Goal: Task Accomplishment & Management: Complete application form

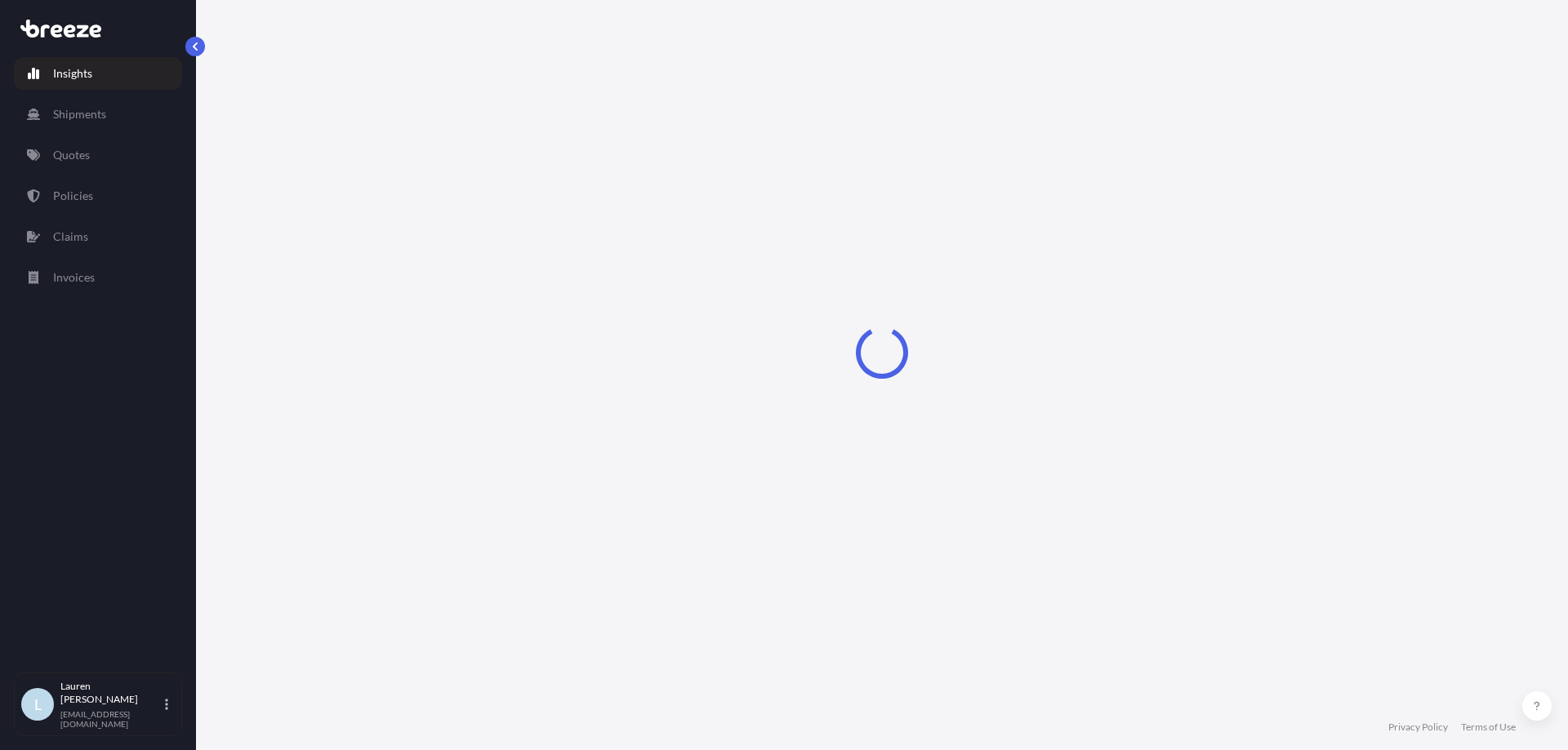
select select "2025"
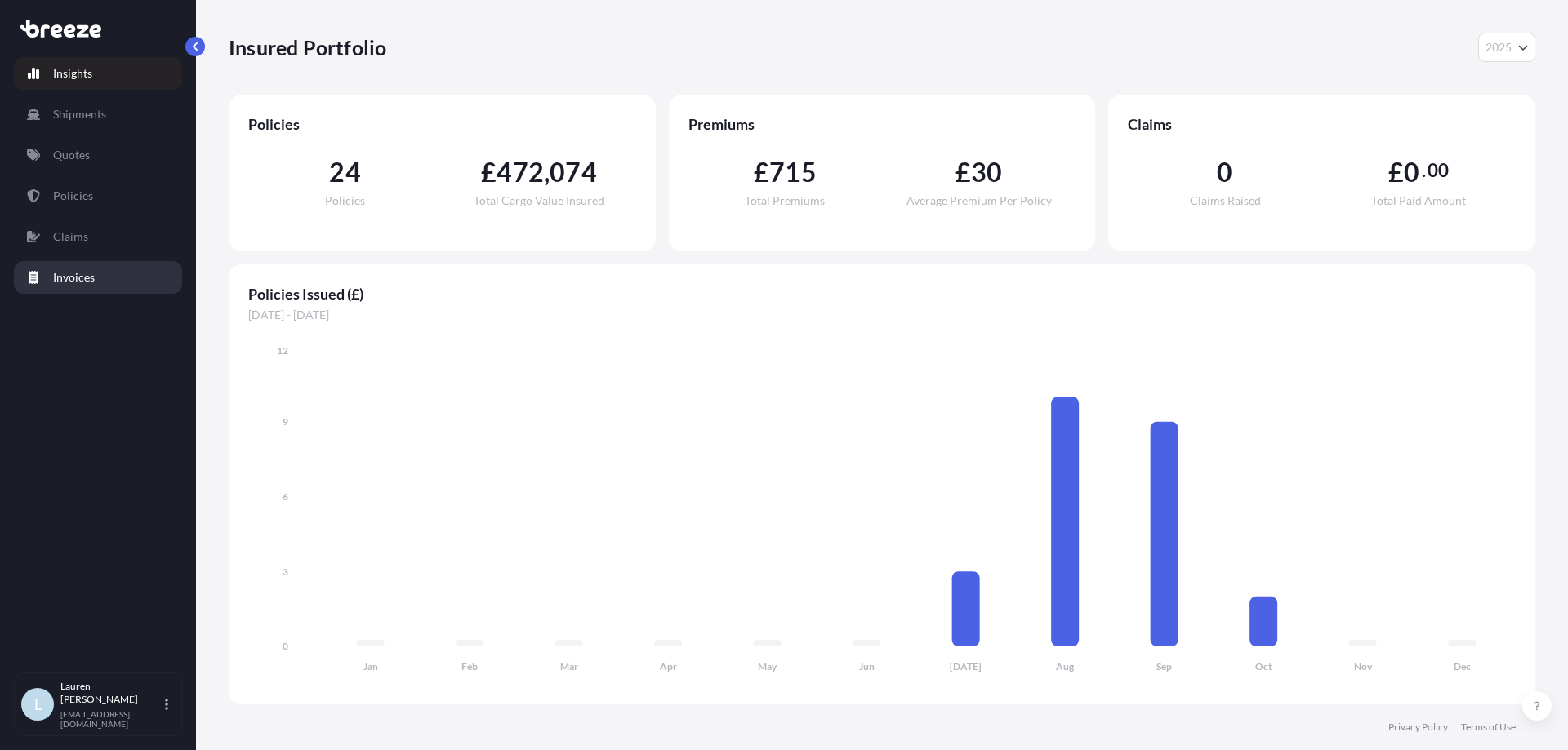
click at [100, 275] on link "Invoices" at bounding box center [98, 278] width 168 height 33
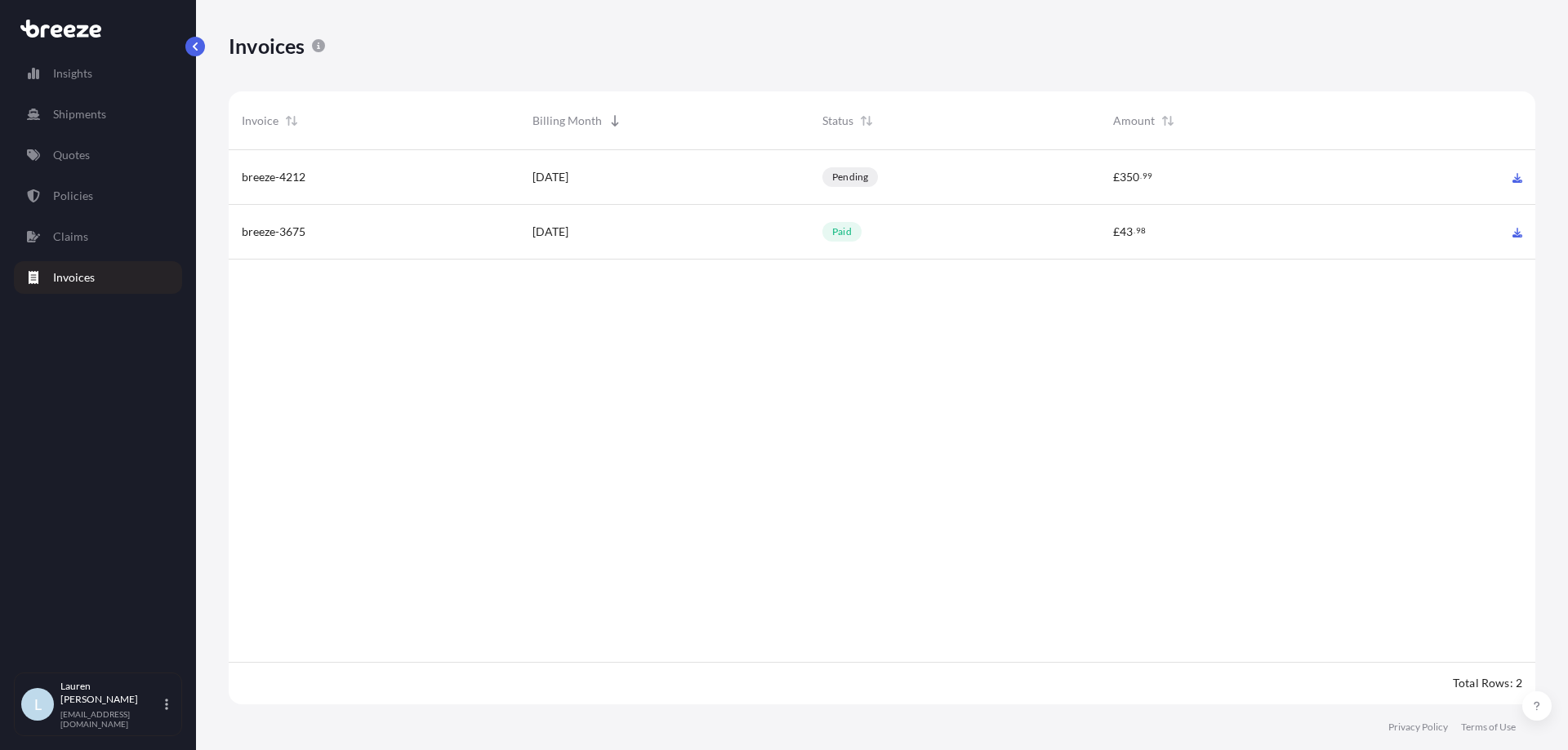
scroll to position [558, 1295]
click at [115, 112] on link "Shipments" at bounding box center [98, 115] width 168 height 33
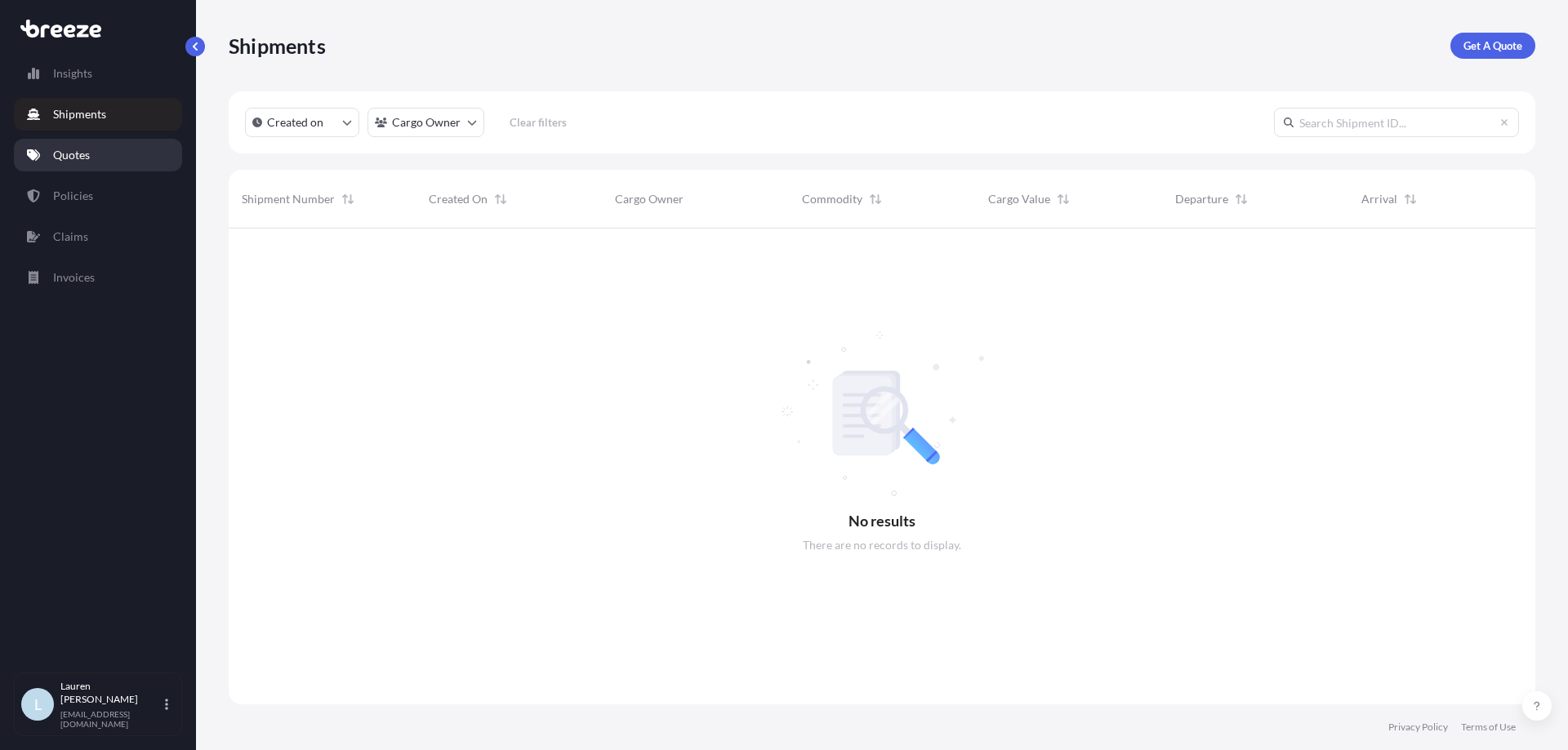
scroll to position [523, 1295]
click at [110, 156] on link "Quotes" at bounding box center [98, 155] width 168 height 33
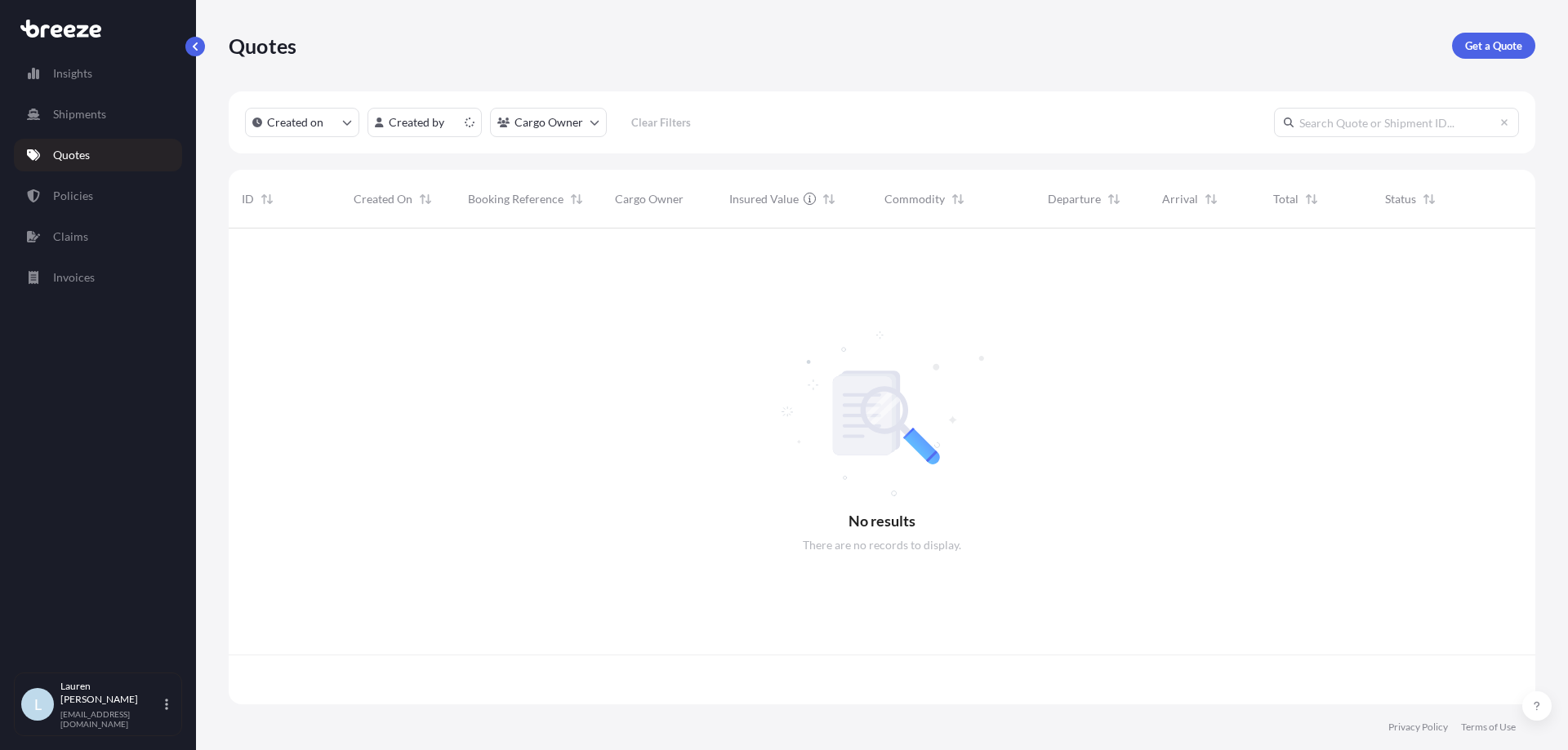
scroll to position [473, 1295]
click at [1471, 39] on p "Get a Quote" at bounding box center [1494, 45] width 57 height 16
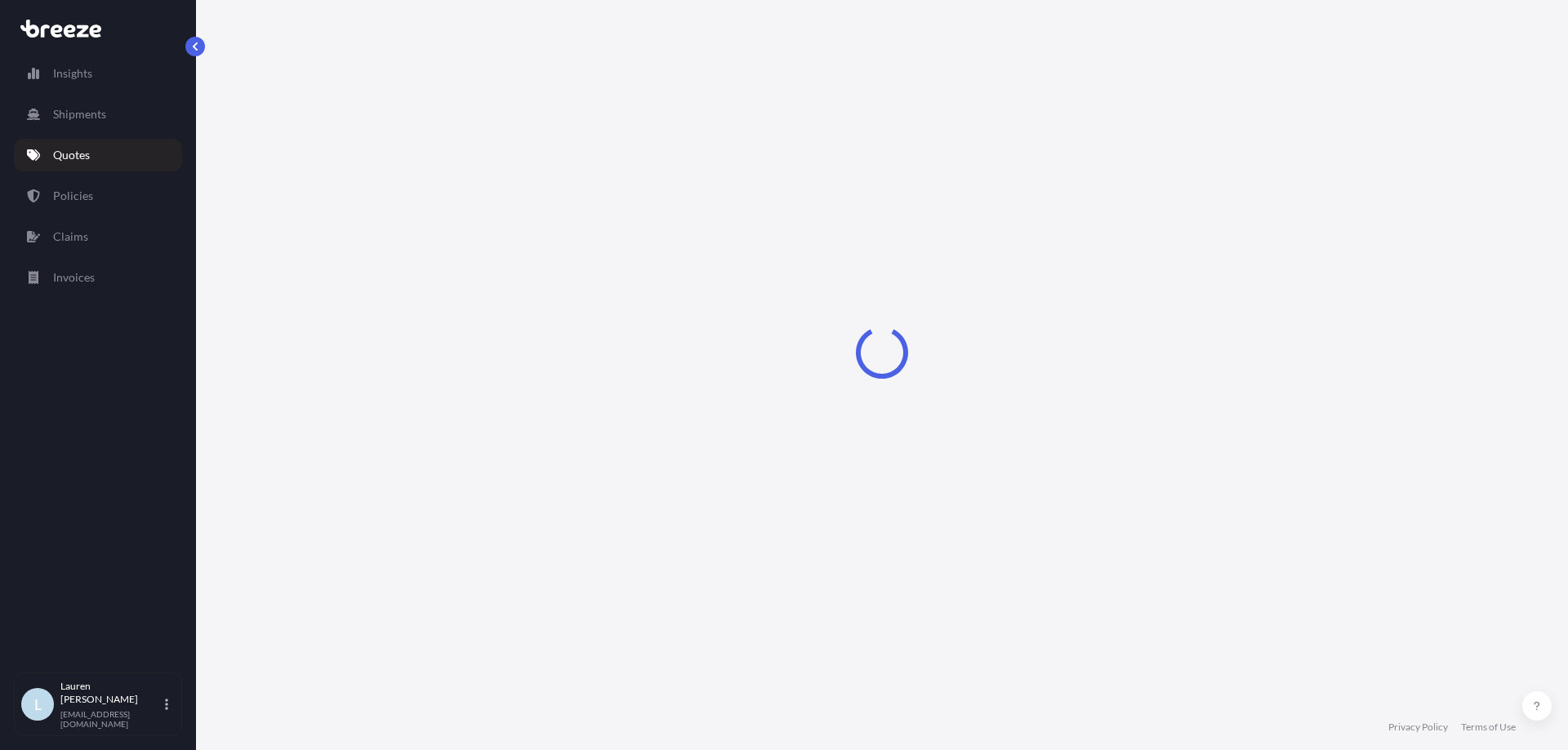
select select "Sea"
select select "1"
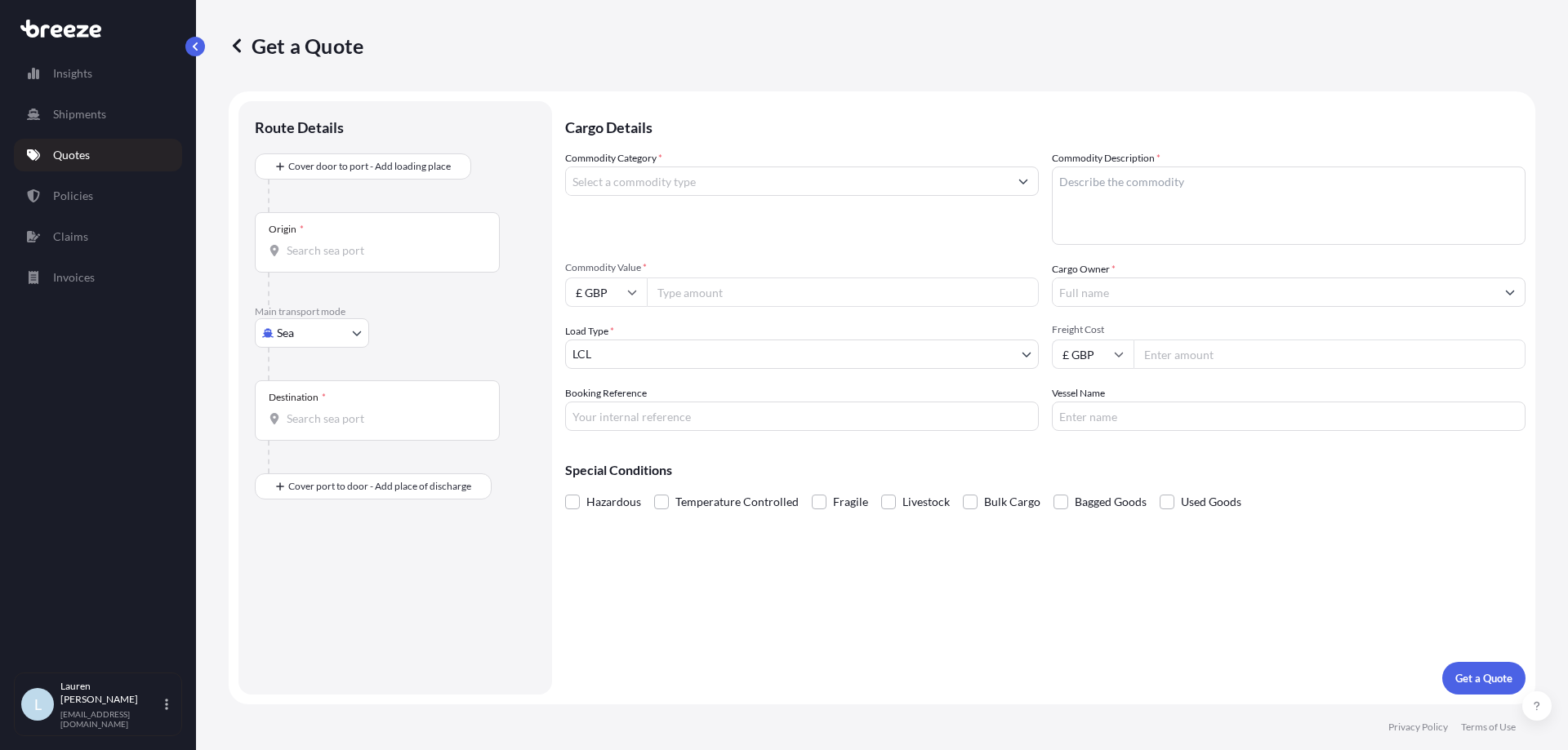
click at [670, 180] on input "Commodity Category *" at bounding box center [787, 181] width 443 height 30
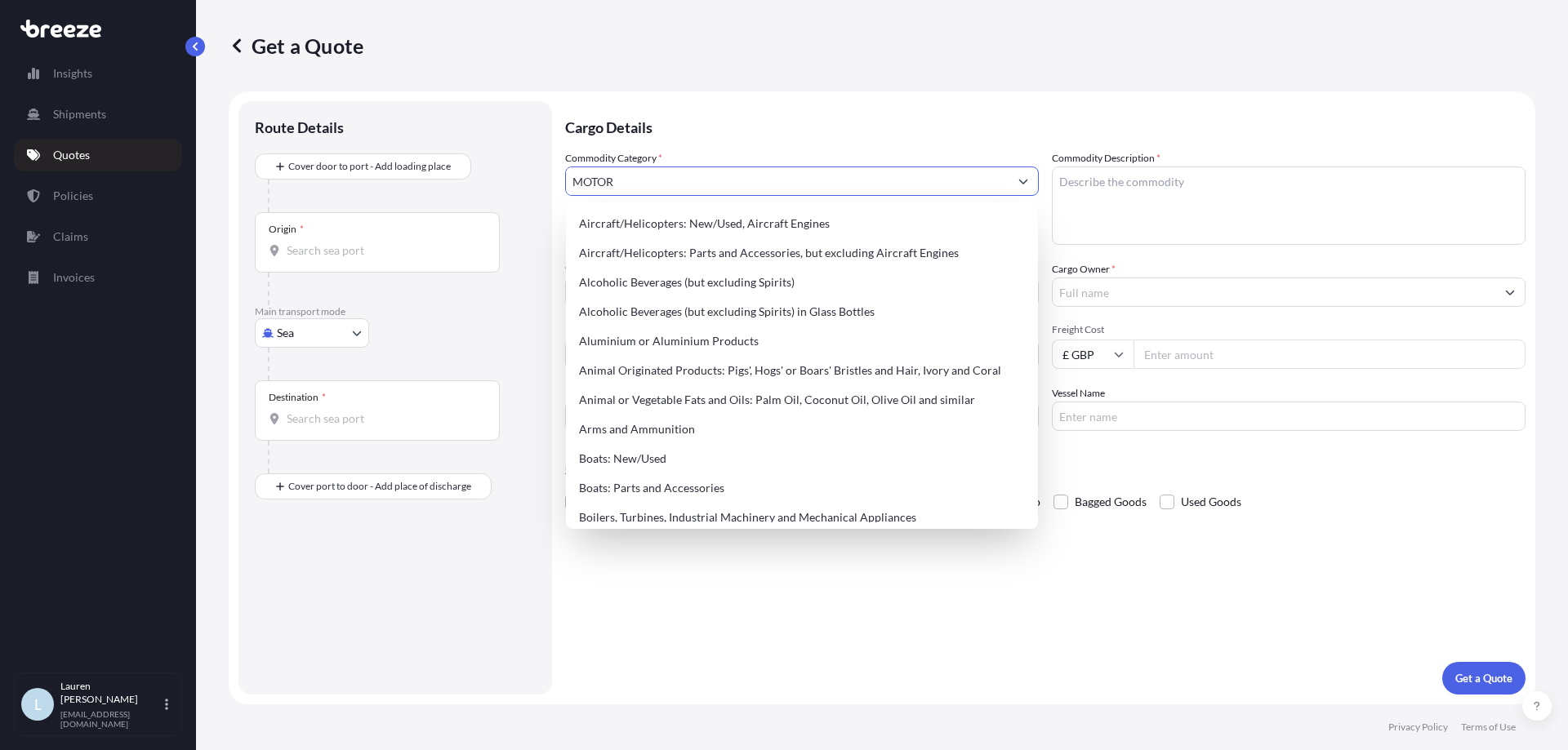
drag, startPoint x: 636, startPoint y: 186, endPoint x: 497, endPoint y: 182, distance: 139.1
click at [497, 182] on form "Route Details Cover door to port - Add loading place Place of loading Road Road…" at bounding box center [881, 398] width 1307 height 613
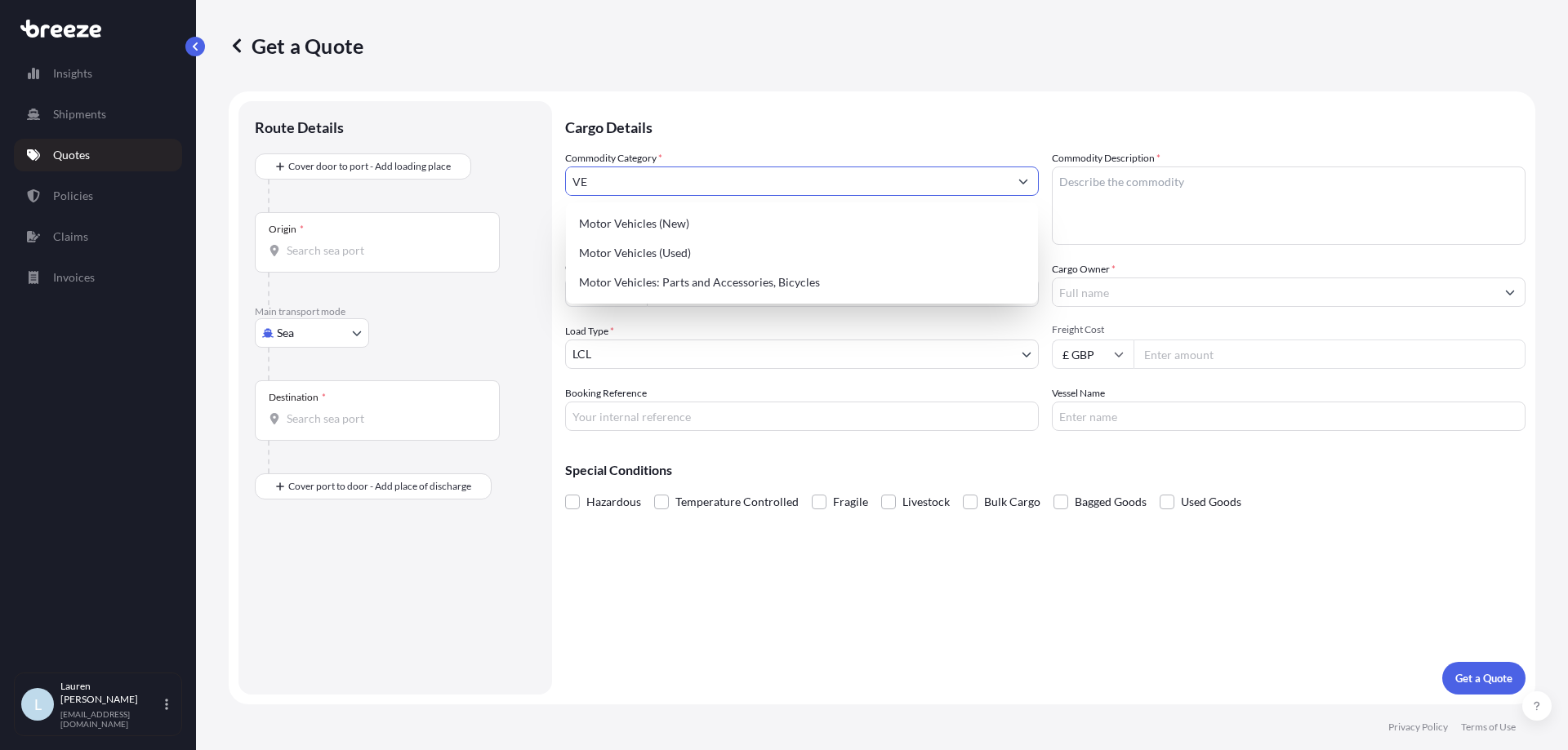
type input "V"
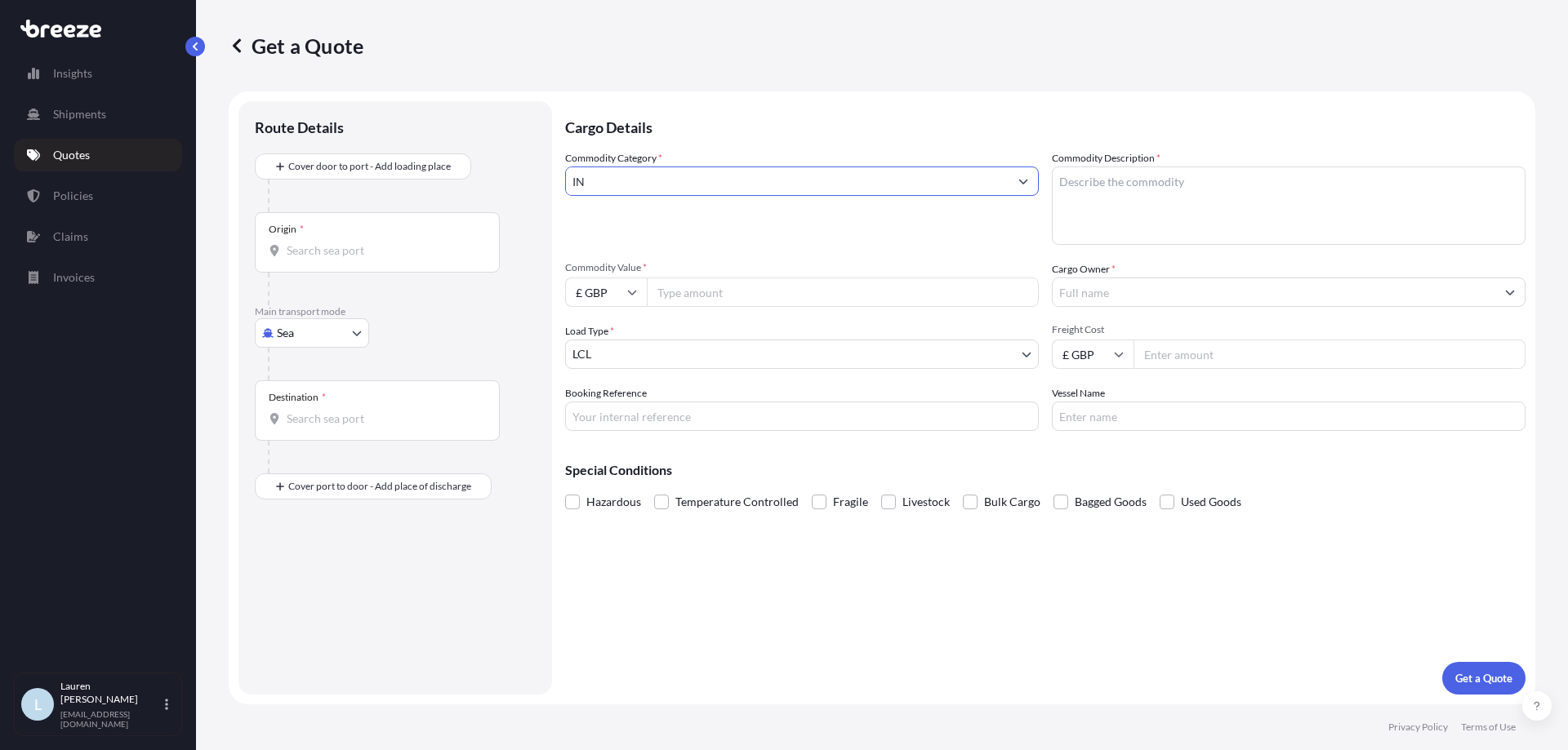
type input "I"
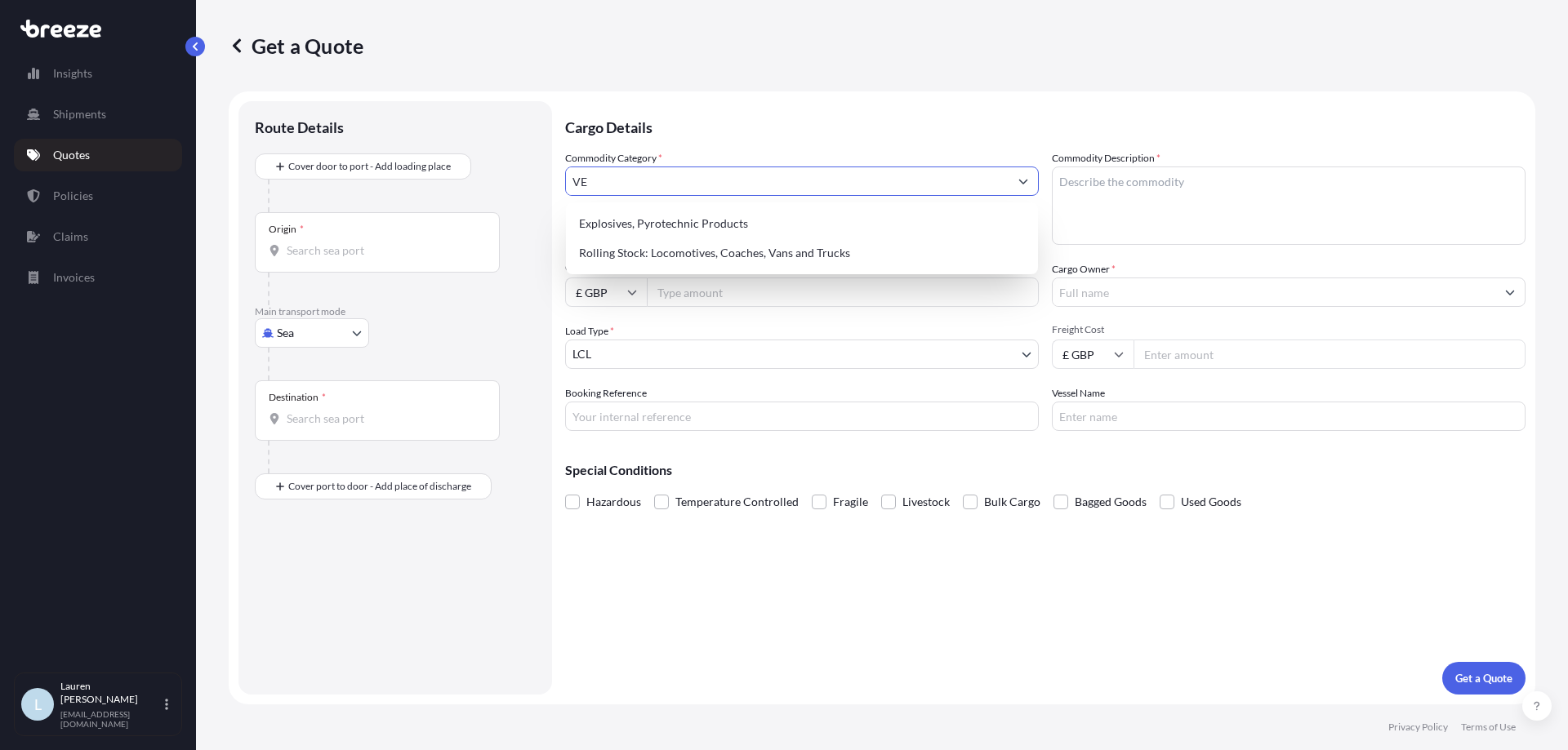
type input "V"
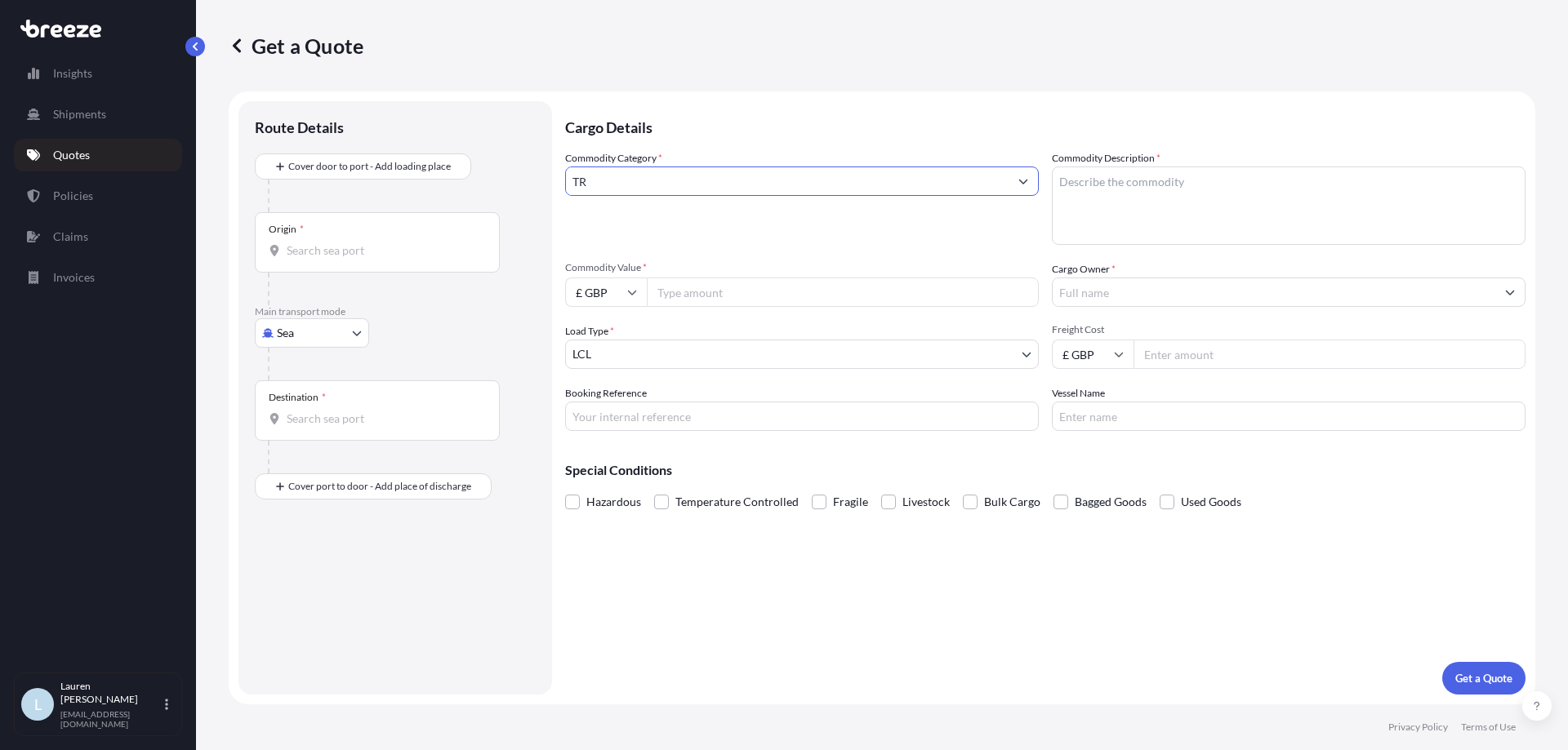
type input "T"
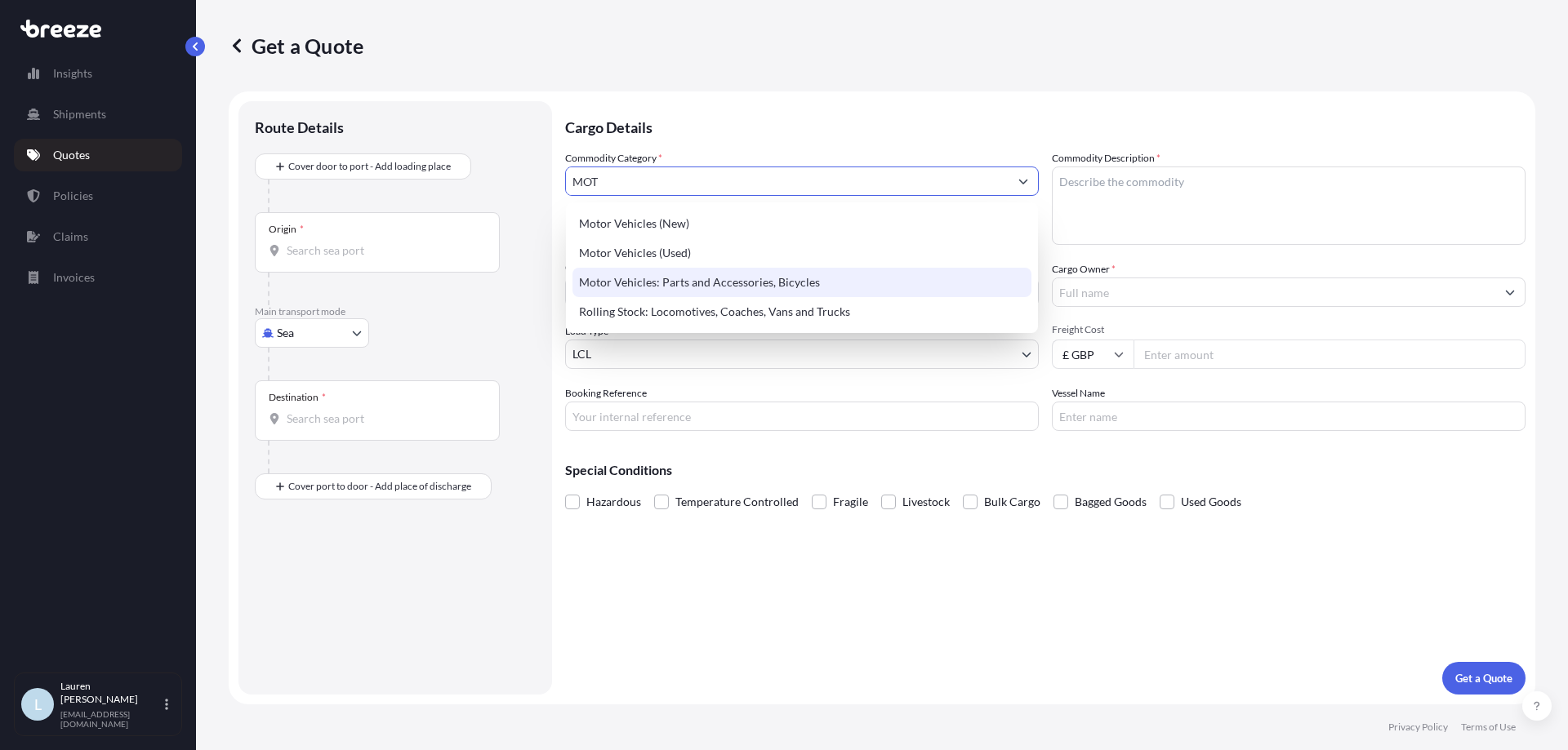
click at [853, 286] on div "Motor Vehicles: Parts and Accessories, Bicycles" at bounding box center [801, 283] width 459 height 30
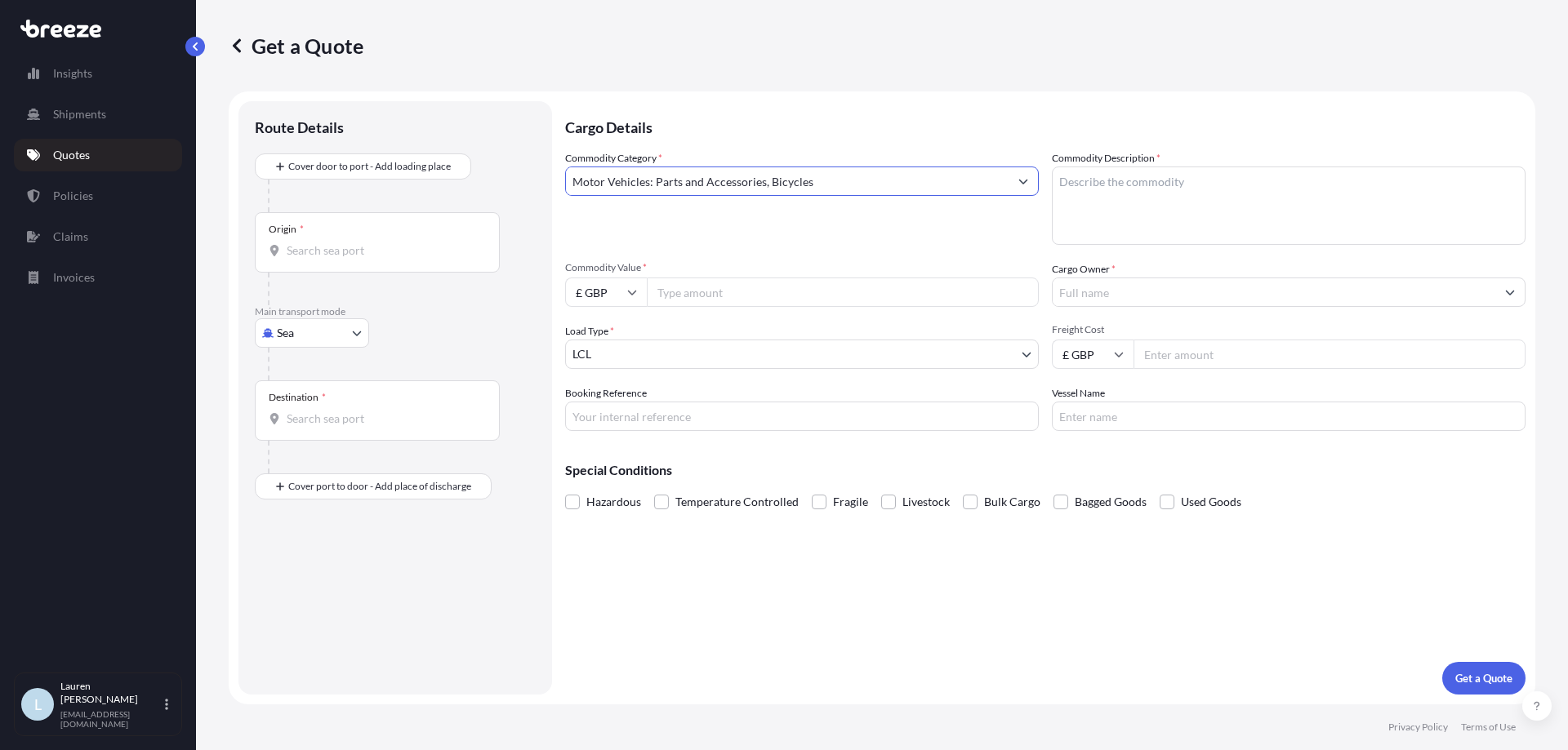
drag, startPoint x: 769, startPoint y: 181, endPoint x: 950, endPoint y: 188, distance: 181.1
click at [948, 187] on input "Motor Vehicles: Parts and Accessories, Bicycles" at bounding box center [787, 181] width 443 height 30
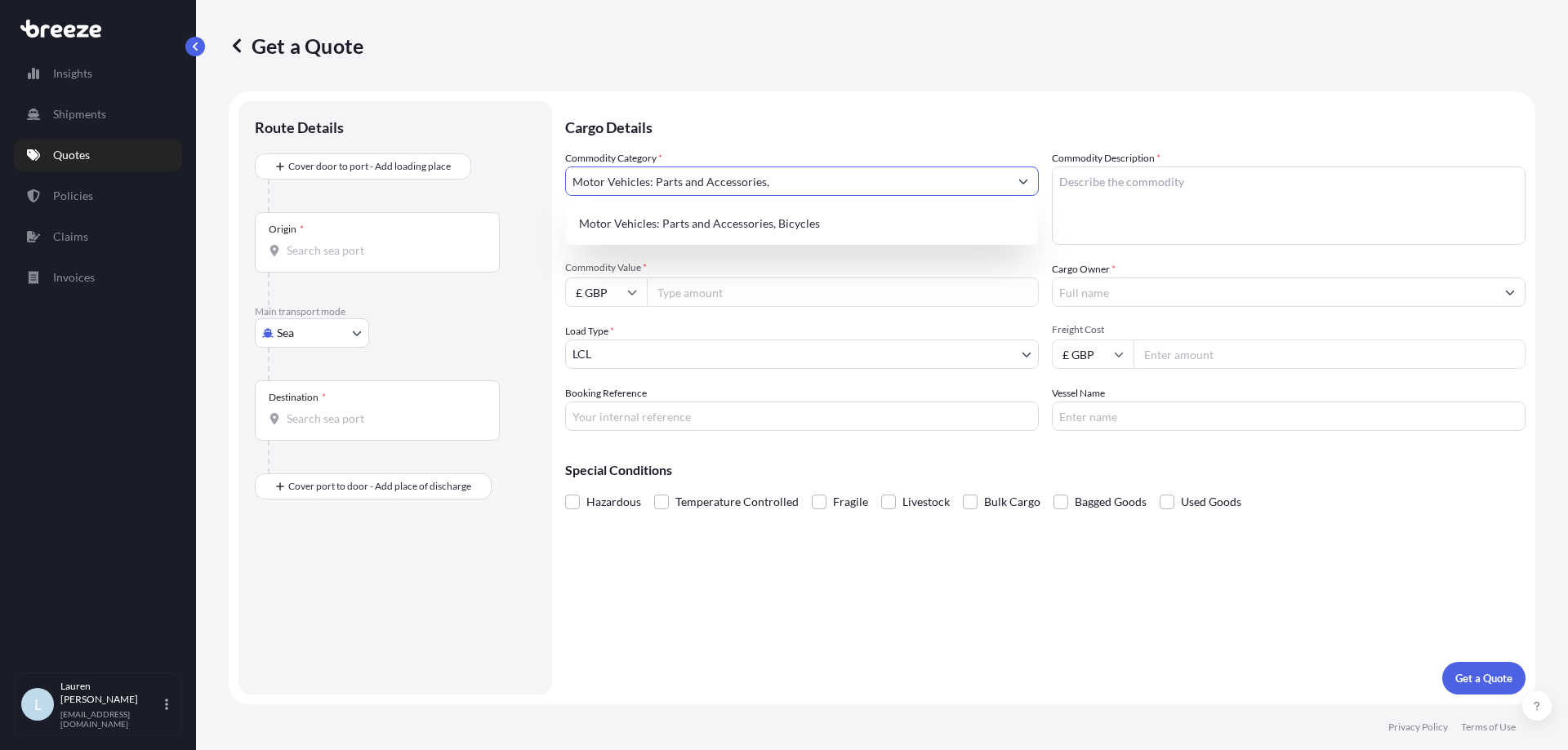
click at [950, 149] on p "Cargo Details" at bounding box center [1045, 126] width 960 height 49
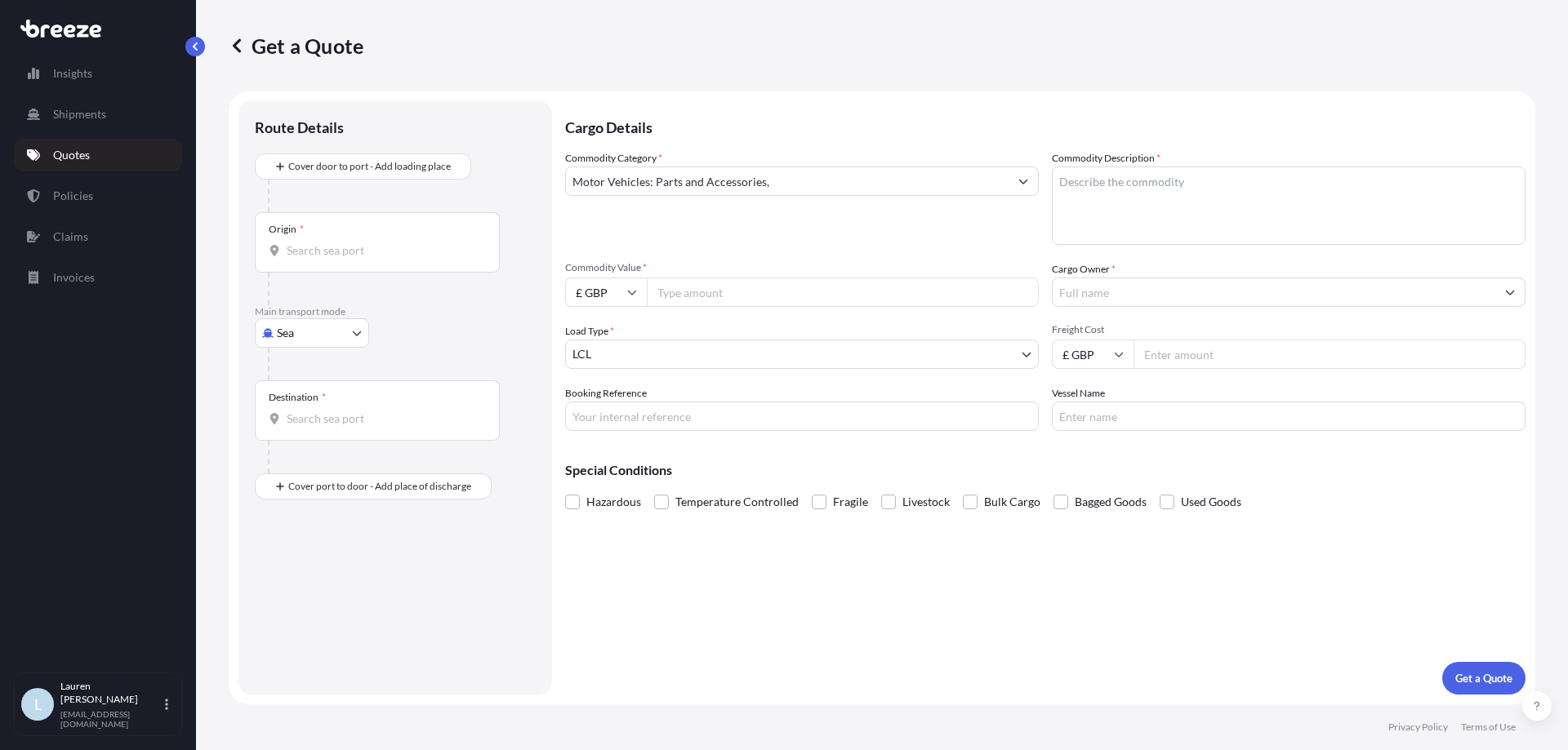
click at [885, 167] on div "Motor Vehicles: Parts and Accessories," at bounding box center [802, 181] width 474 height 30
click at [885, 170] on input "Motor Vehicles: Parts and Accessories," at bounding box center [787, 181] width 443 height 30
type input "Motor Vehicles: Parts and Accessories, Inflateable Boats"
click at [1188, 217] on textarea "Commodity Description *" at bounding box center [1289, 206] width 474 height 78
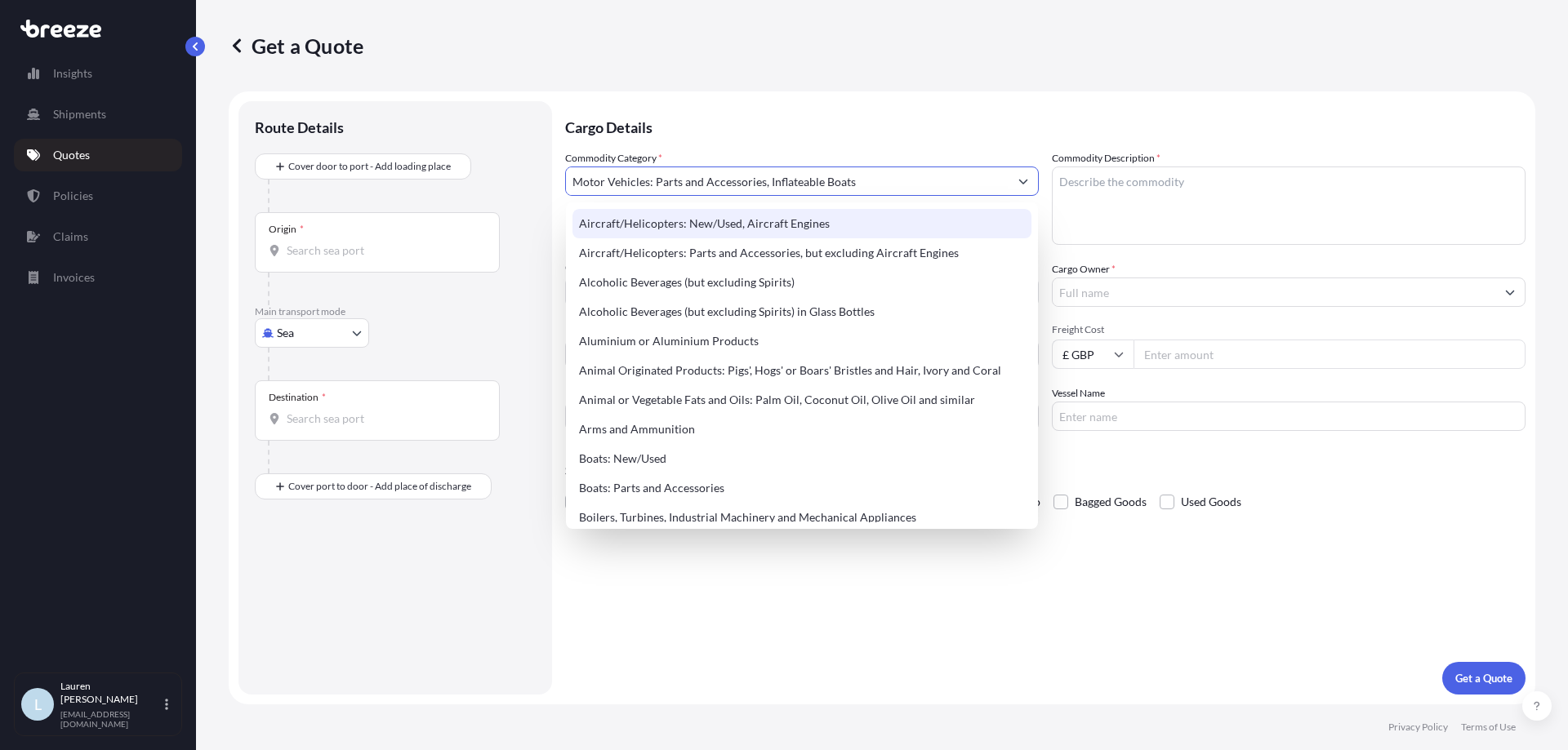
drag, startPoint x: 766, startPoint y: 186, endPoint x: 1087, endPoint y: 251, distance: 327.5
click at [1049, 222] on div "Commodity Category * Motor Vehicles: Parts and Accessories, Inflateable Boats C…" at bounding box center [1045, 291] width 960 height 281
click at [1192, 193] on textarea "Commodity Description *" at bounding box center [1289, 206] width 474 height 78
paste textarea "Inflateable Boats"
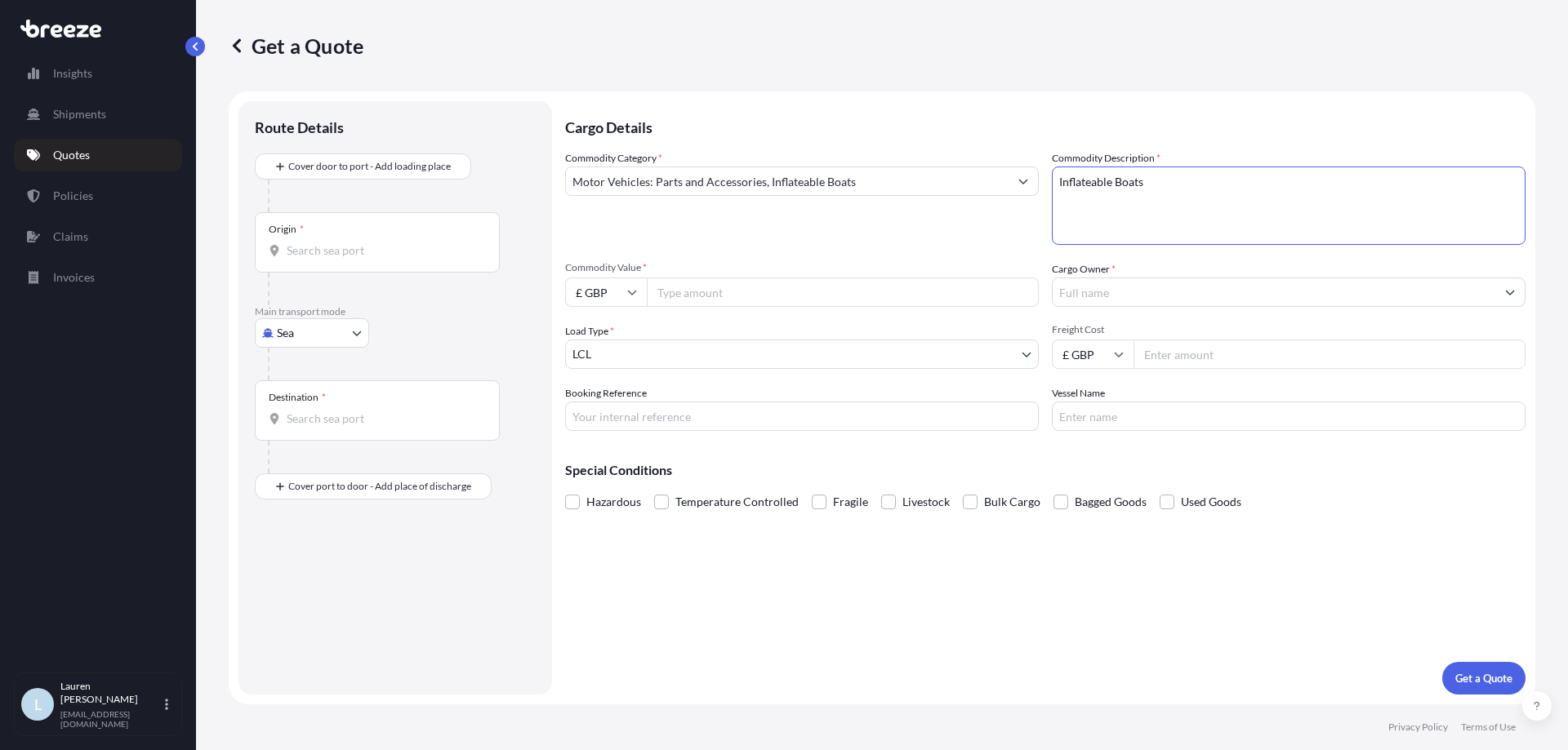
type textarea "Inflateable Boats"
click at [768, 291] on input "Commodity Value *" at bounding box center [843, 293] width 392 height 30
type input "23836"
click at [1084, 292] on input "Cargo Owner *" at bounding box center [1275, 293] width 443 height 30
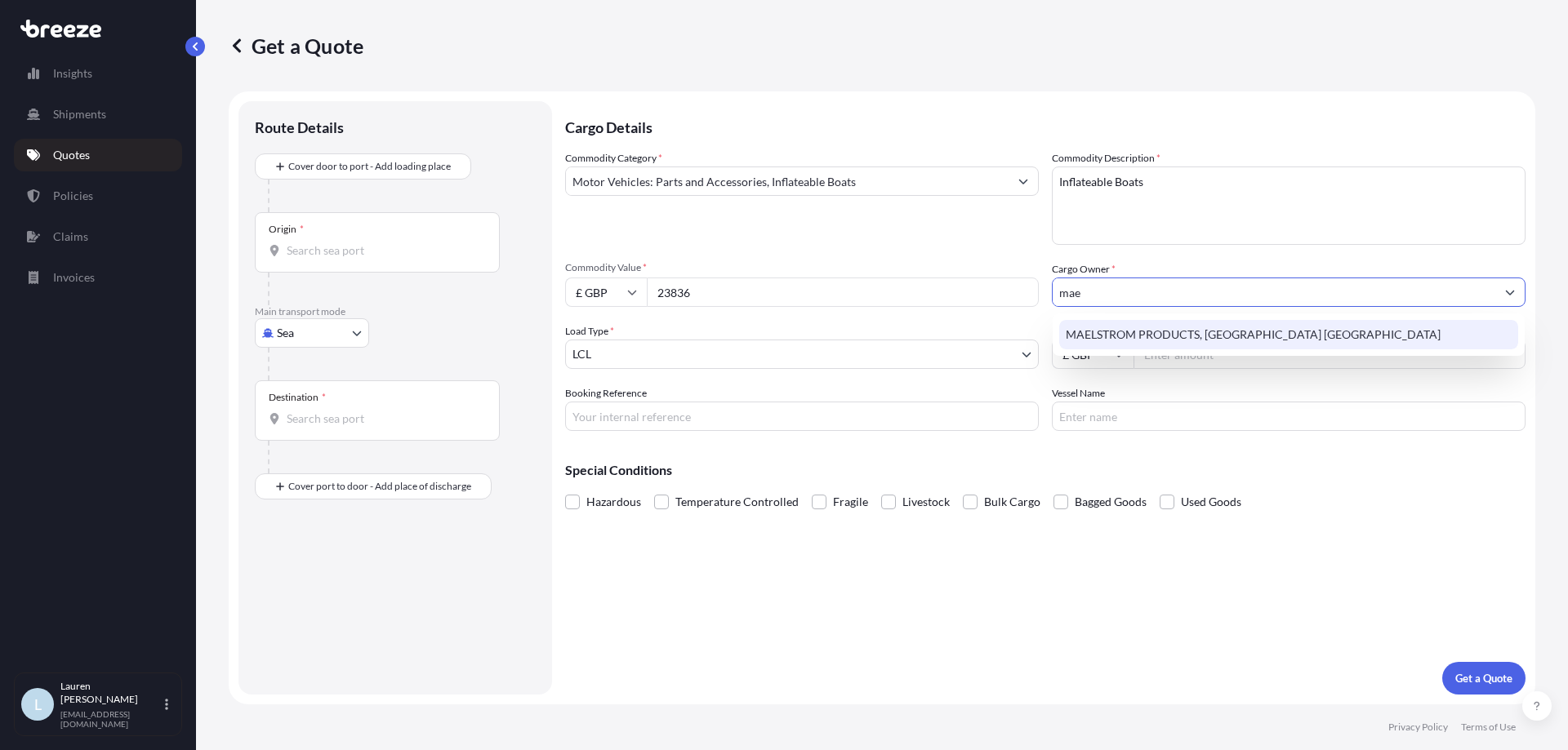
click at [1140, 338] on span "MAELSTROM PRODUCTS, [GEOGRAPHIC_DATA] [GEOGRAPHIC_DATA]" at bounding box center [1254, 334] width 375 height 16
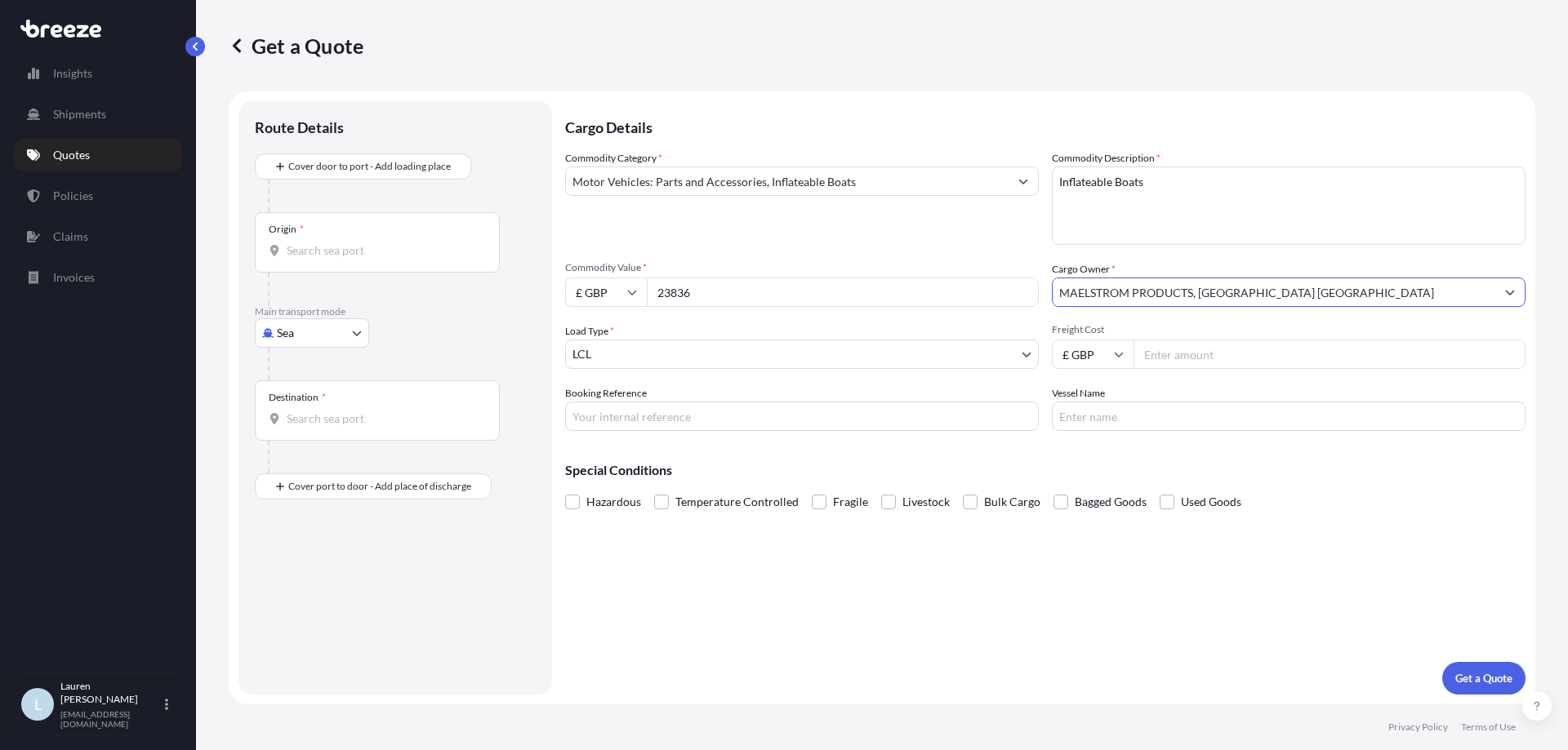
type input "MAELSTROM PRODUCTS, [GEOGRAPHIC_DATA] [GEOGRAPHIC_DATA]"
click at [705, 400] on div "Booking Reference" at bounding box center [802, 408] width 474 height 46
click at [671, 419] on input "Booking Reference" at bounding box center [802, 417] width 474 height 30
type input "SIJ002420"
click at [1488, 673] on p "Get a Quote" at bounding box center [1484, 678] width 57 height 16
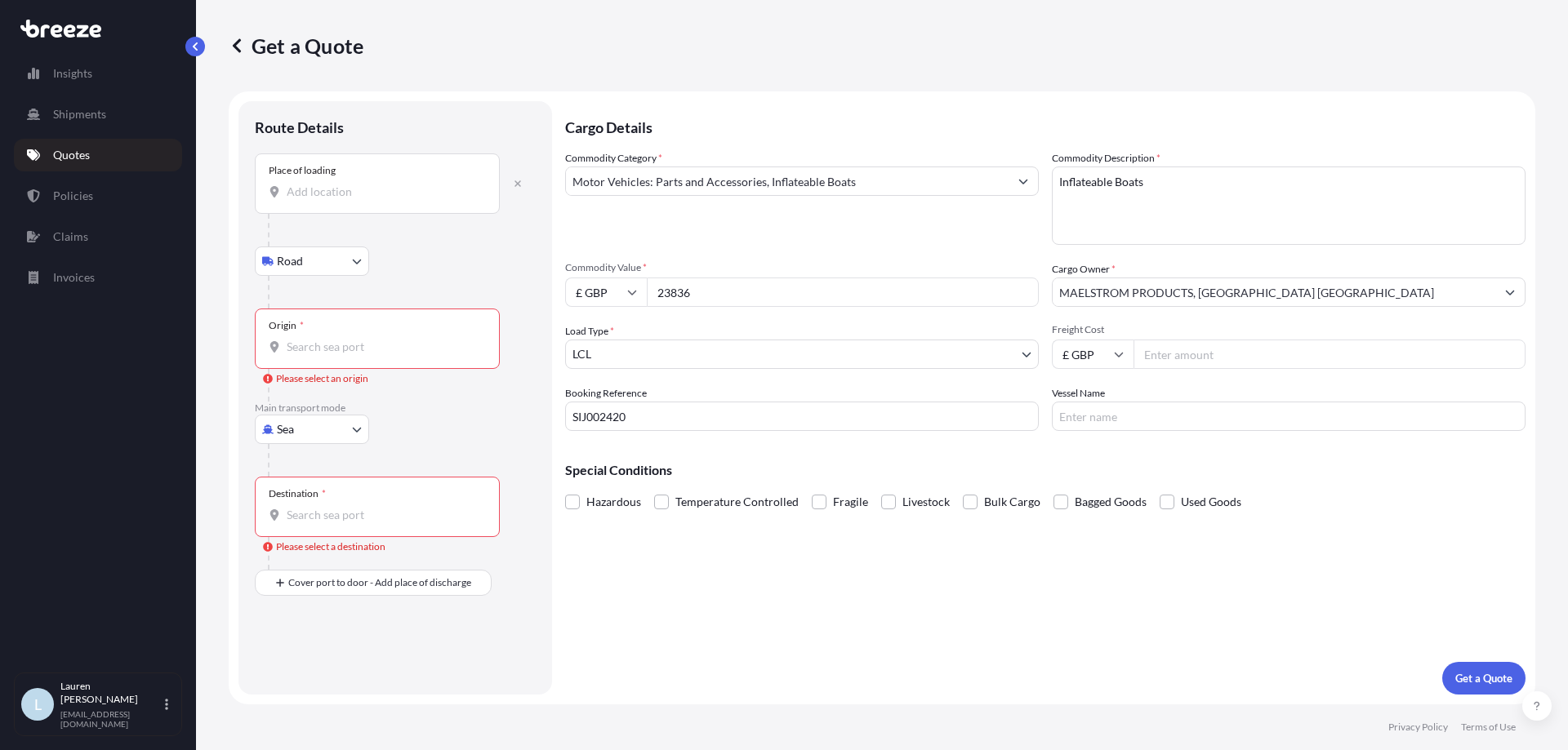
click at [342, 193] on input "Place of loading" at bounding box center [383, 192] width 193 height 16
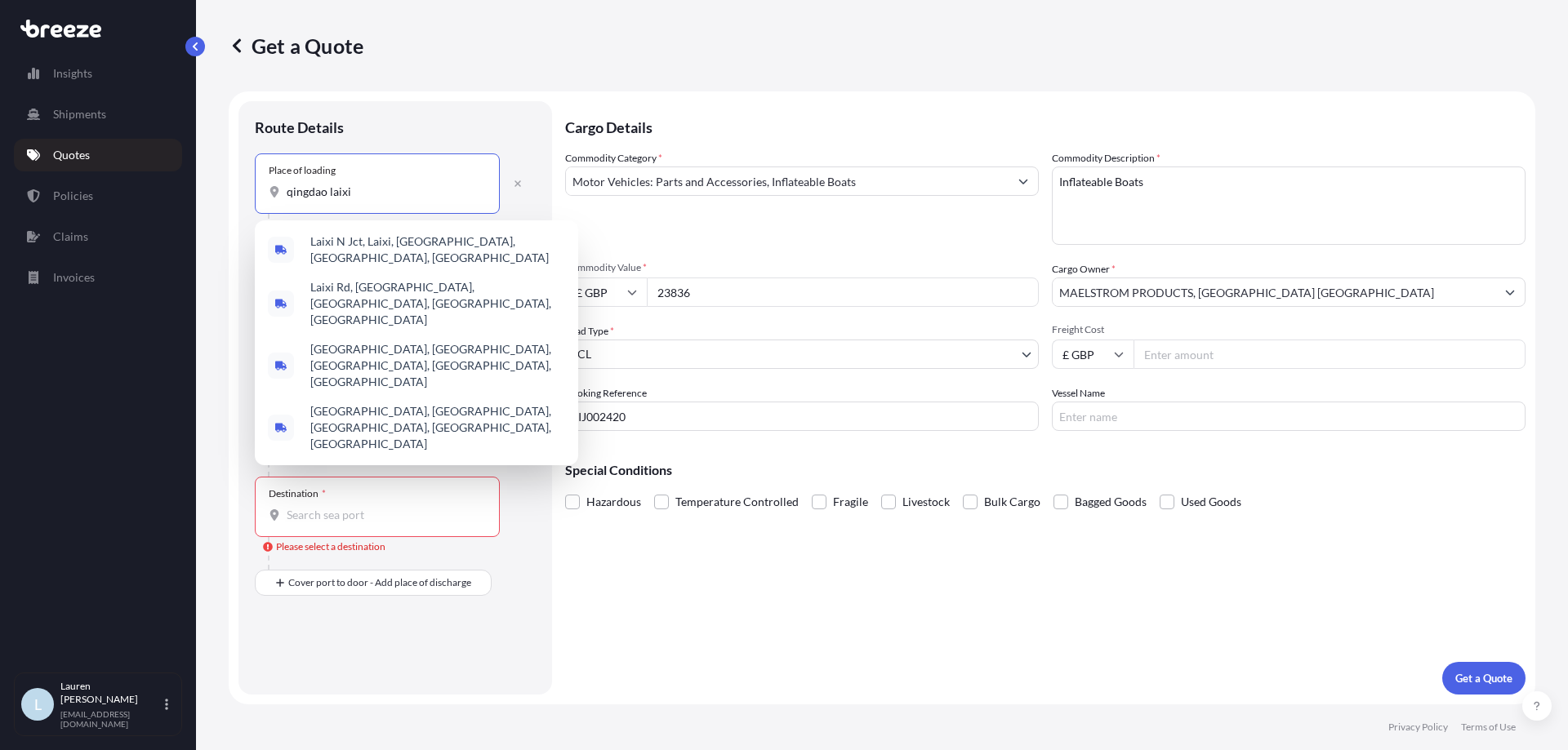
drag, startPoint x: 324, startPoint y: 198, endPoint x: 501, endPoint y: 201, distance: 177.0
click at [484, 195] on div "qingdao laixi" at bounding box center [377, 192] width 217 height 16
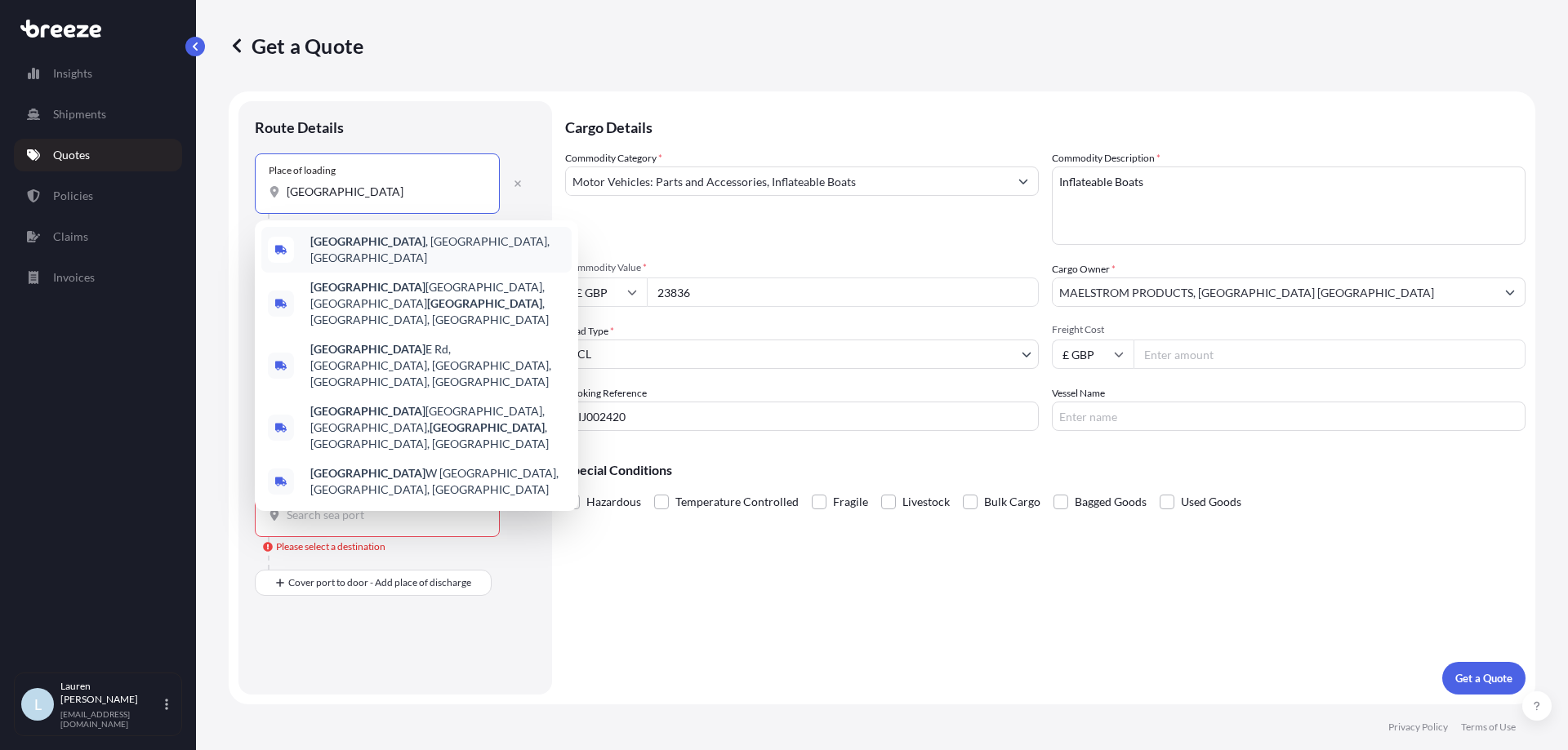
click at [446, 252] on div "[GEOGRAPHIC_DATA] , [GEOGRAPHIC_DATA], [GEOGRAPHIC_DATA]" at bounding box center [416, 250] width 310 height 46
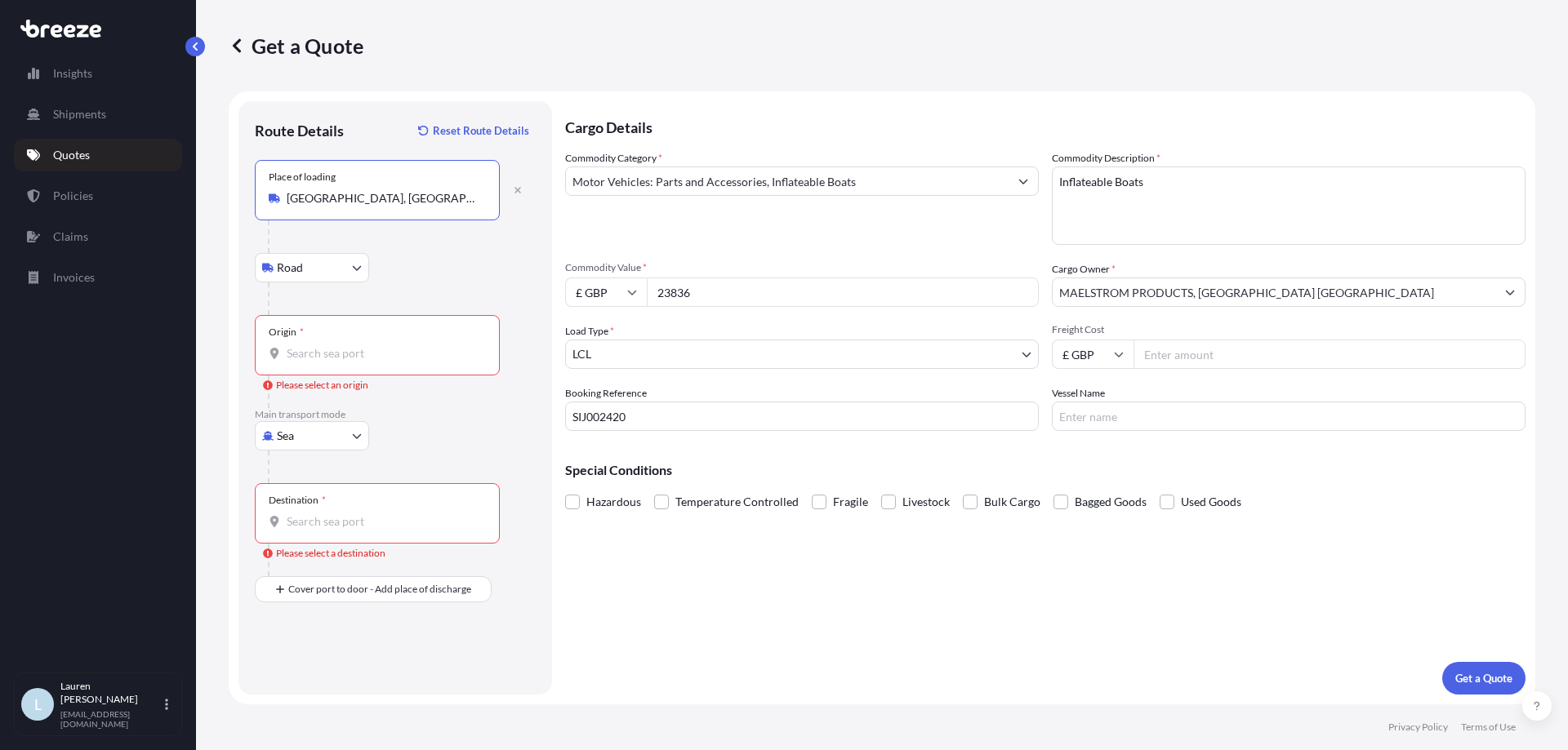
type input "[GEOGRAPHIC_DATA], [GEOGRAPHIC_DATA], [GEOGRAPHIC_DATA]"
click at [335, 345] on input "Origin * Please select an origin" at bounding box center [383, 353] width 193 height 16
type input "CNQDG - Qingdao Pt, [GEOGRAPHIC_DATA]"
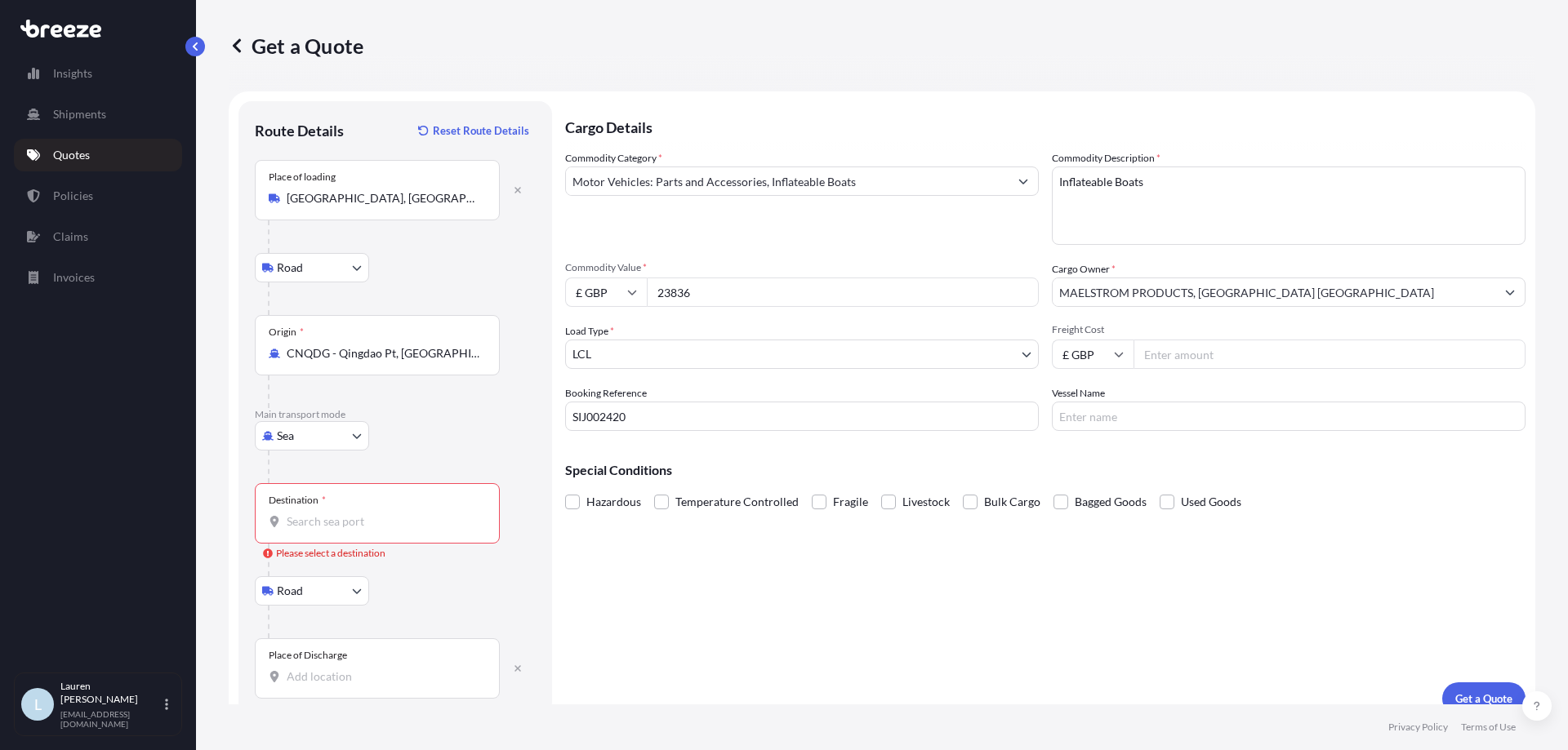
click at [335, 516] on input "Destination * Please select a destination" at bounding box center [383, 522] width 193 height 16
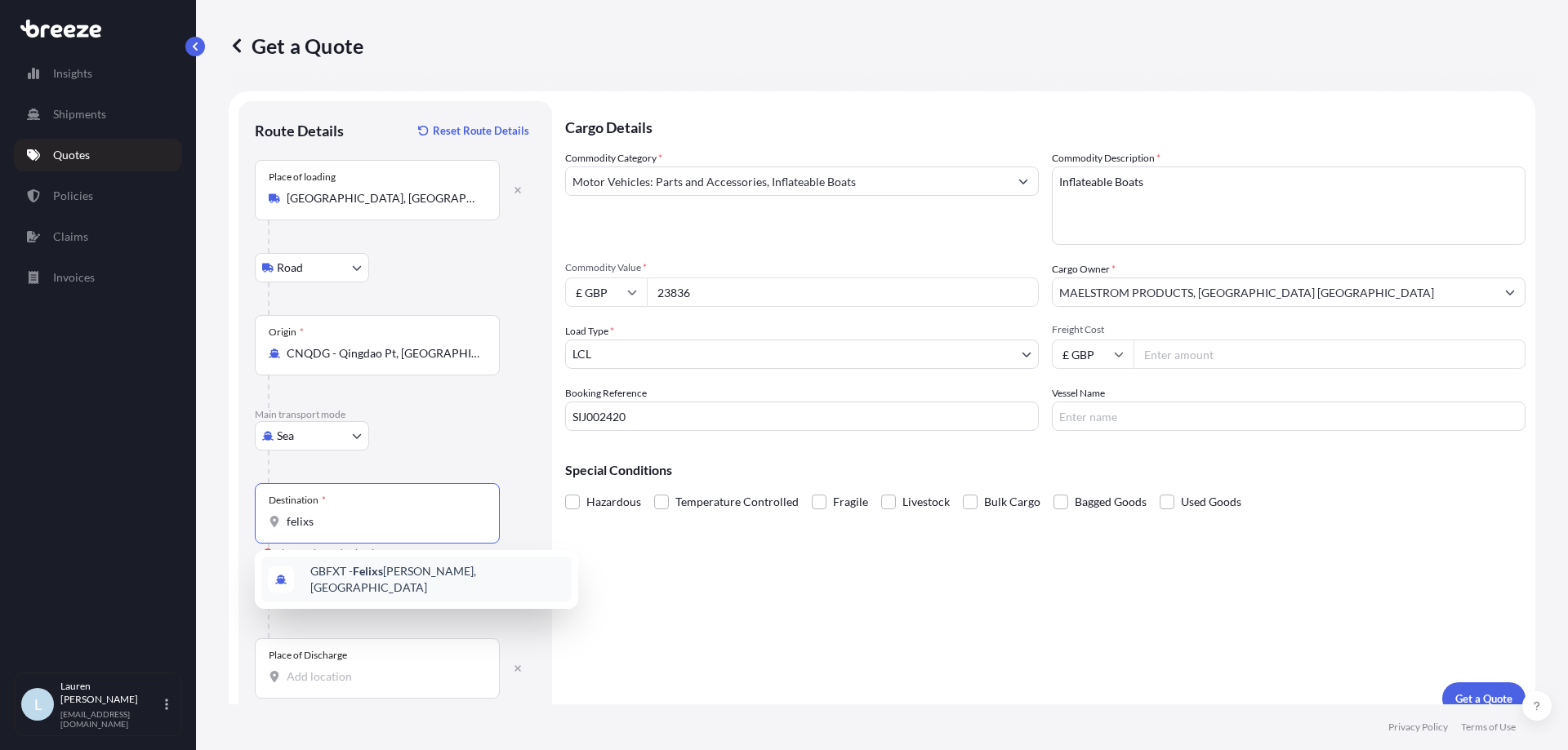
click at [390, 573] on span "GBFXT - Felixs [PERSON_NAME], [GEOGRAPHIC_DATA]" at bounding box center [437, 580] width 254 height 33
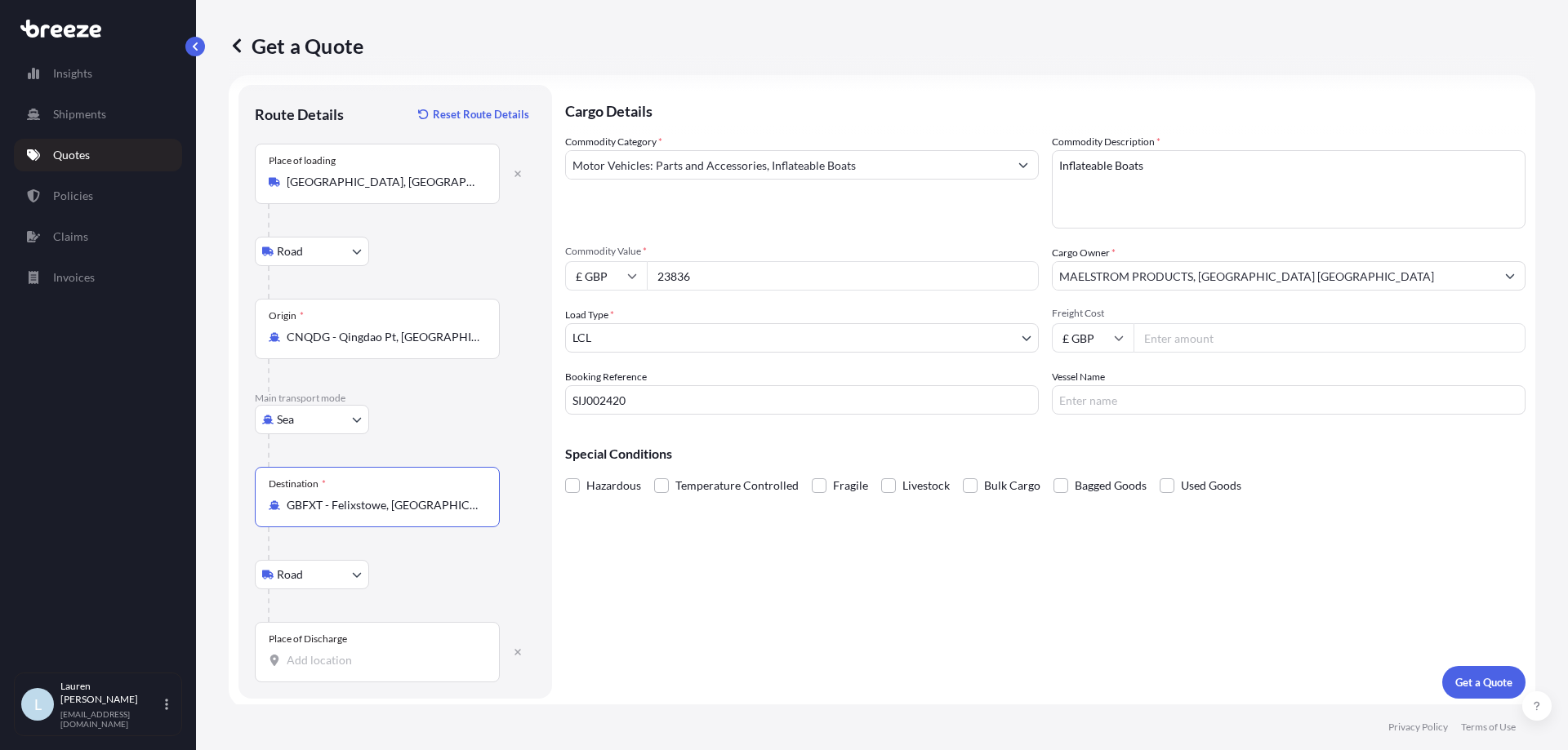
scroll to position [21, 0]
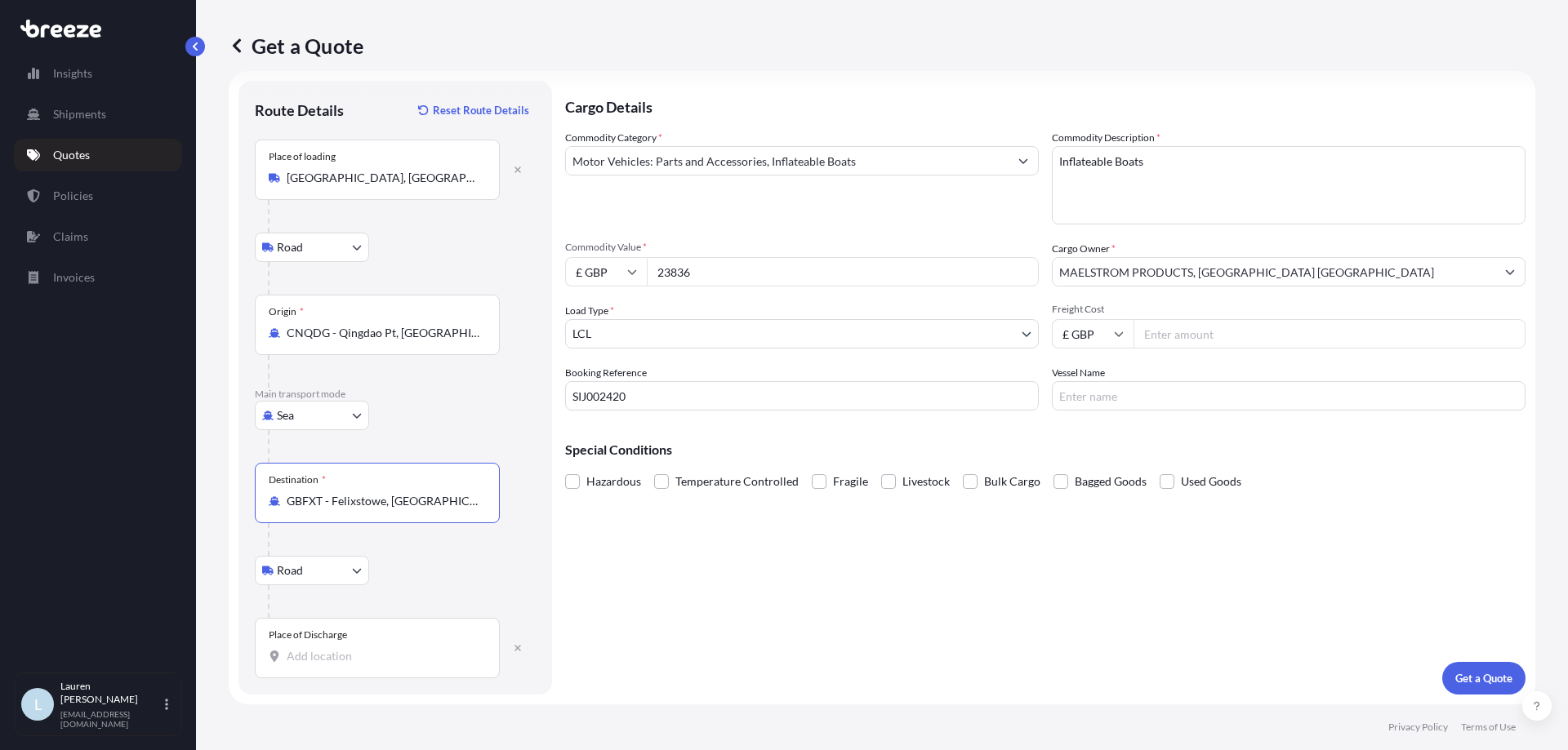
type input "GBFXT - Felixstowe, [GEOGRAPHIC_DATA]"
click at [355, 649] on input "Place of Discharge" at bounding box center [383, 656] width 193 height 16
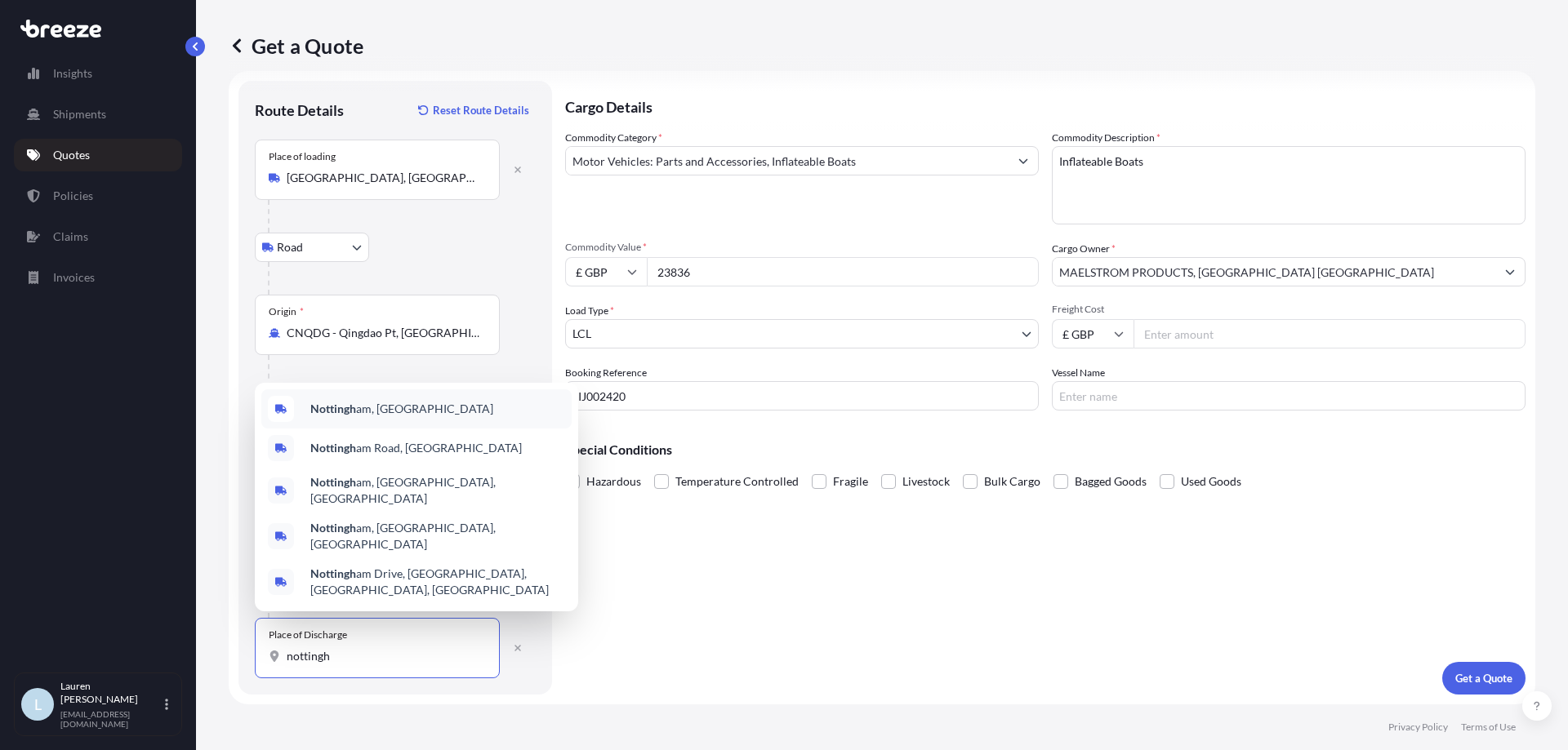
click at [387, 418] on span "Nottingh am, [GEOGRAPHIC_DATA]" at bounding box center [401, 409] width 183 height 16
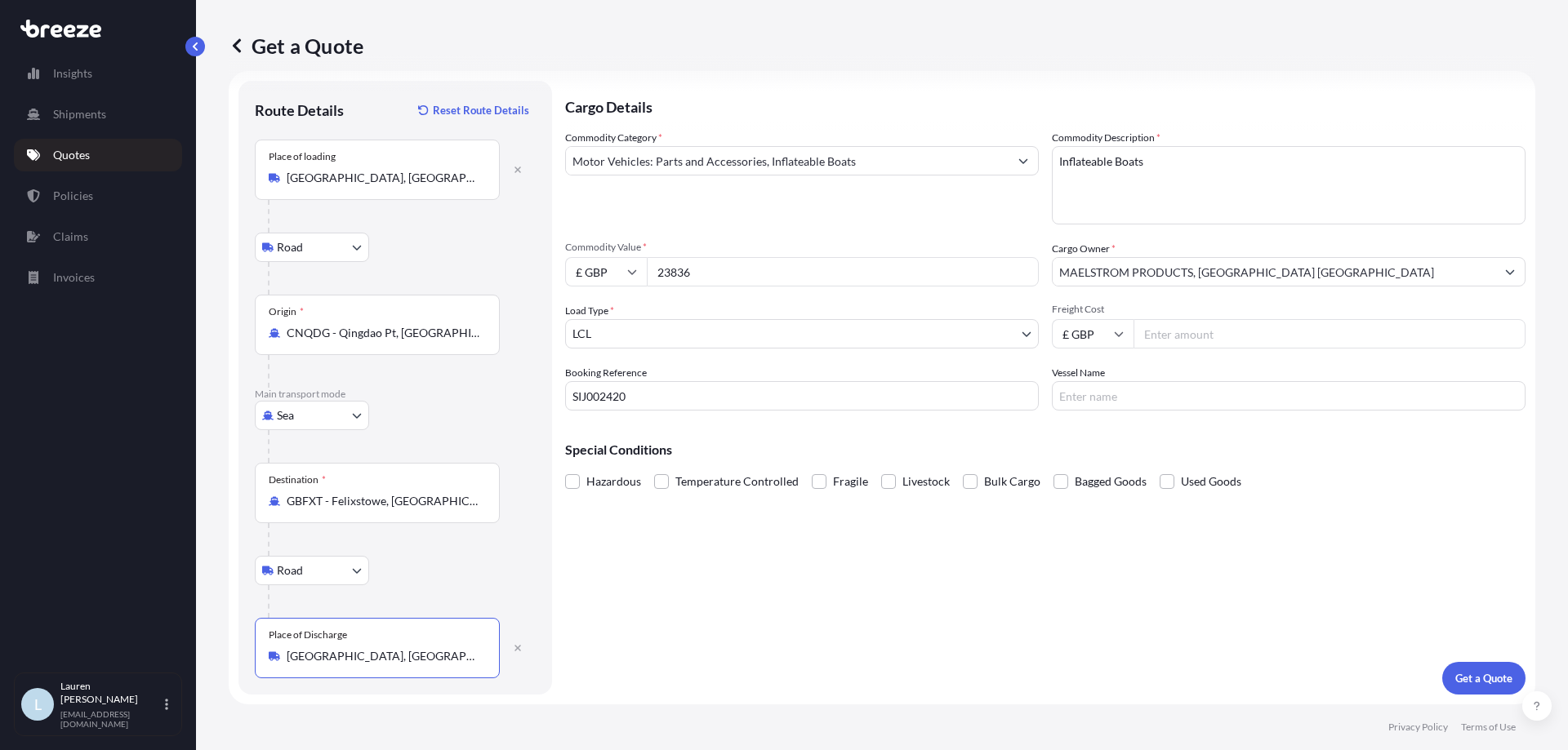
type input "[GEOGRAPHIC_DATA], [GEOGRAPHIC_DATA]"
click at [505, 576] on div "Road Road Rail" at bounding box center [395, 571] width 281 height 30
click at [1461, 683] on p "Get a Quote" at bounding box center [1484, 678] width 57 height 16
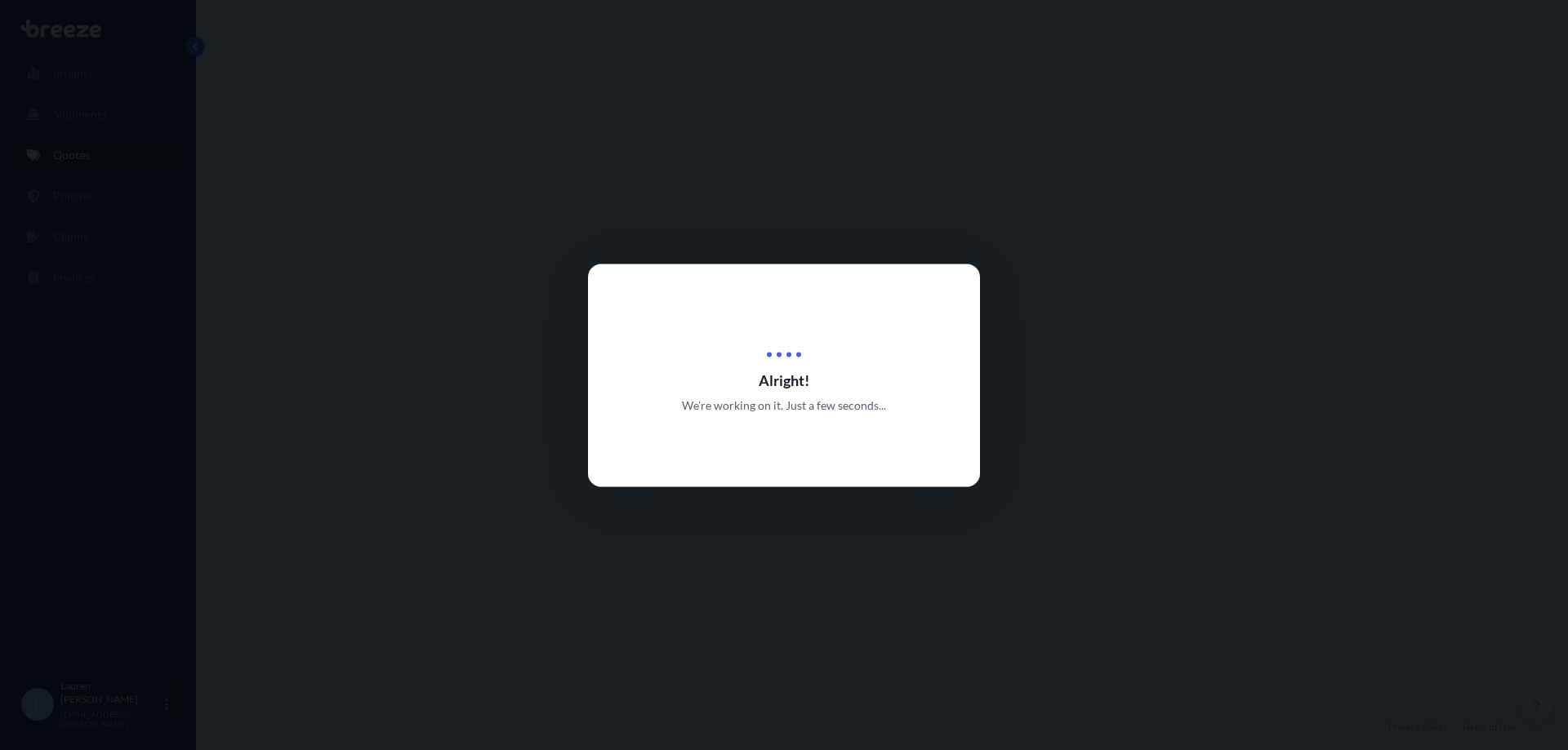
select select "Road"
select select "Sea"
select select "Road"
select select "1"
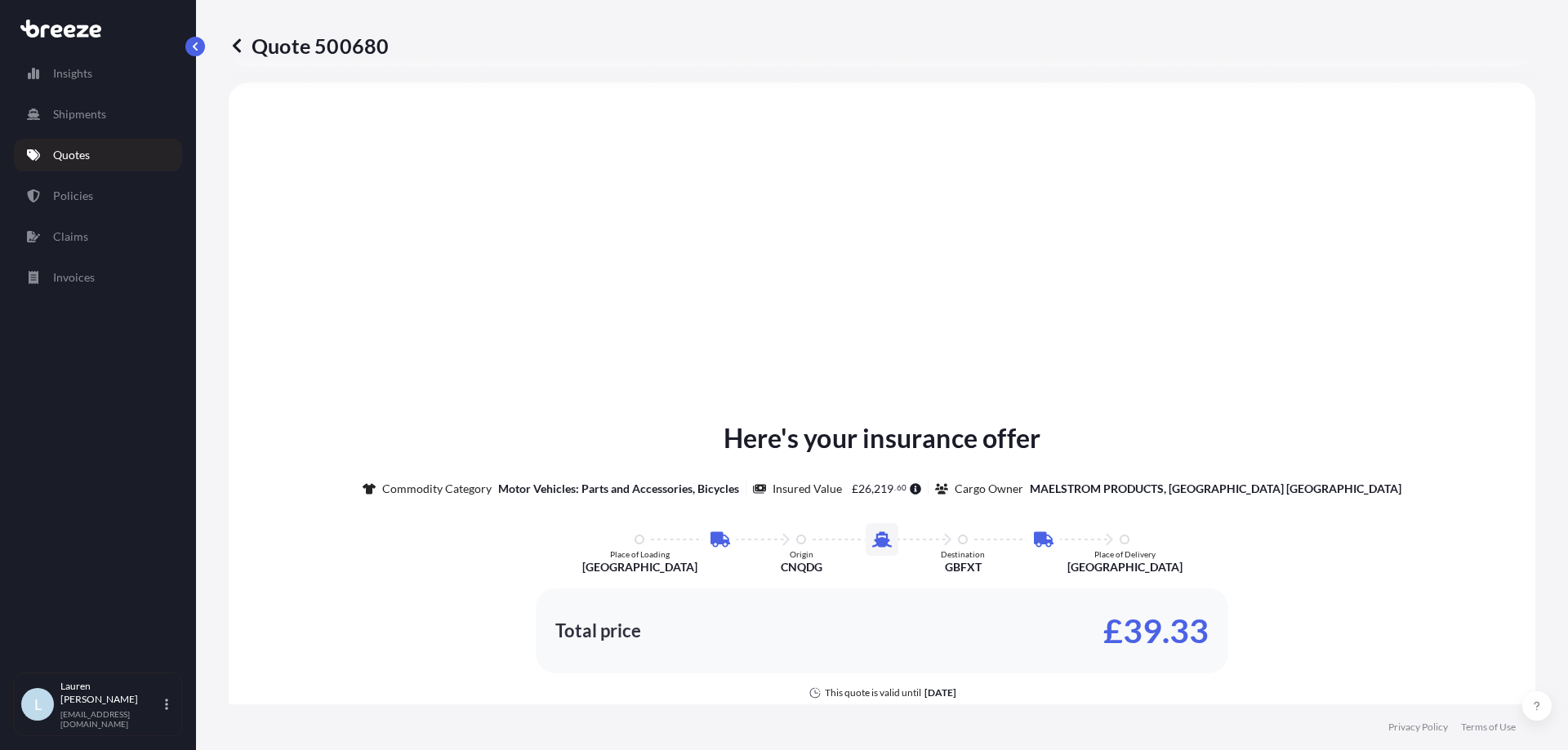
scroll to position [654, 0]
click at [975, 231] on div "Here's your insurance offer Commodity Category Motor Vehicles: Parts and Access…" at bounding box center [882, 595] width 1261 height 984
click at [46, 160] on link "Quotes" at bounding box center [98, 155] width 168 height 33
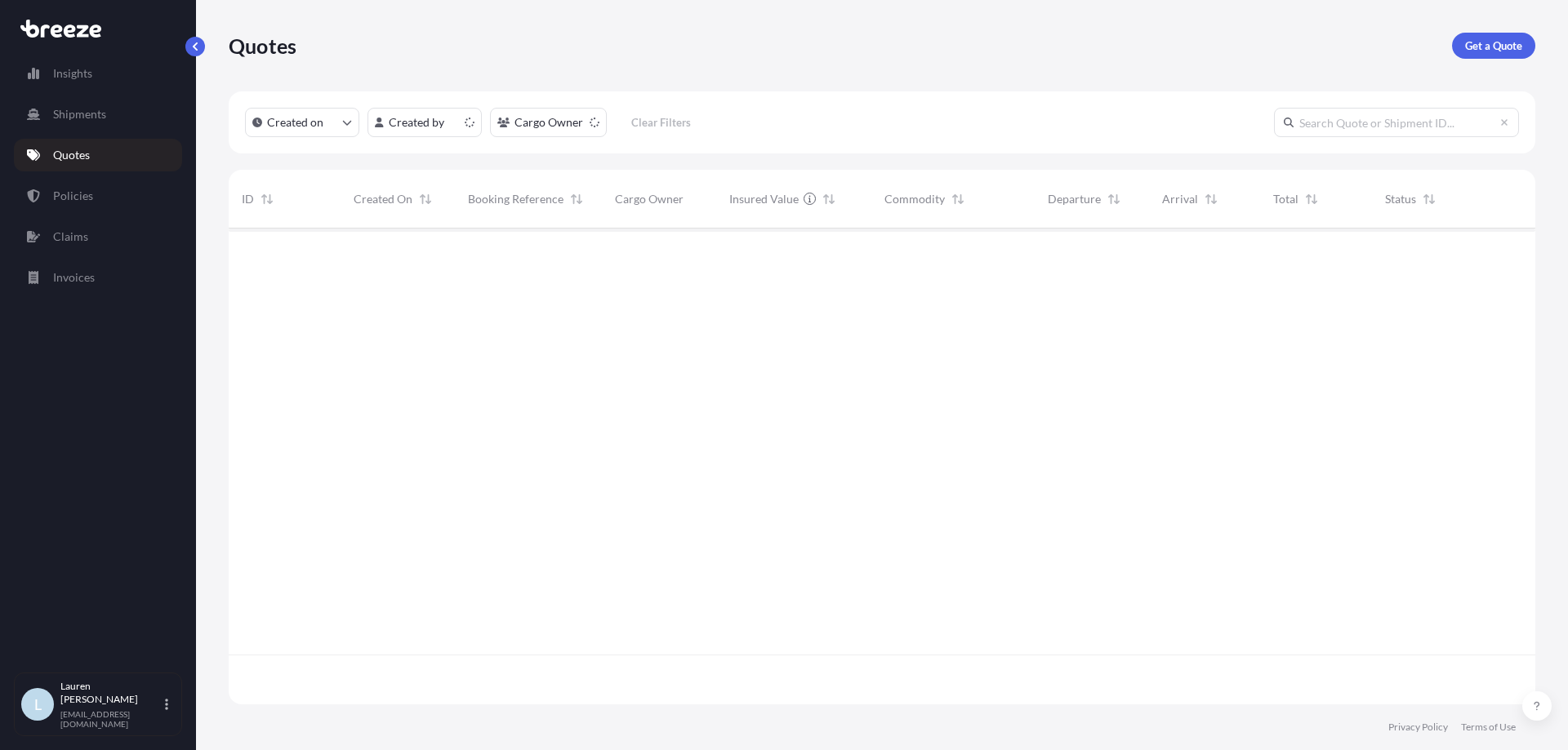
scroll to position [473, 1295]
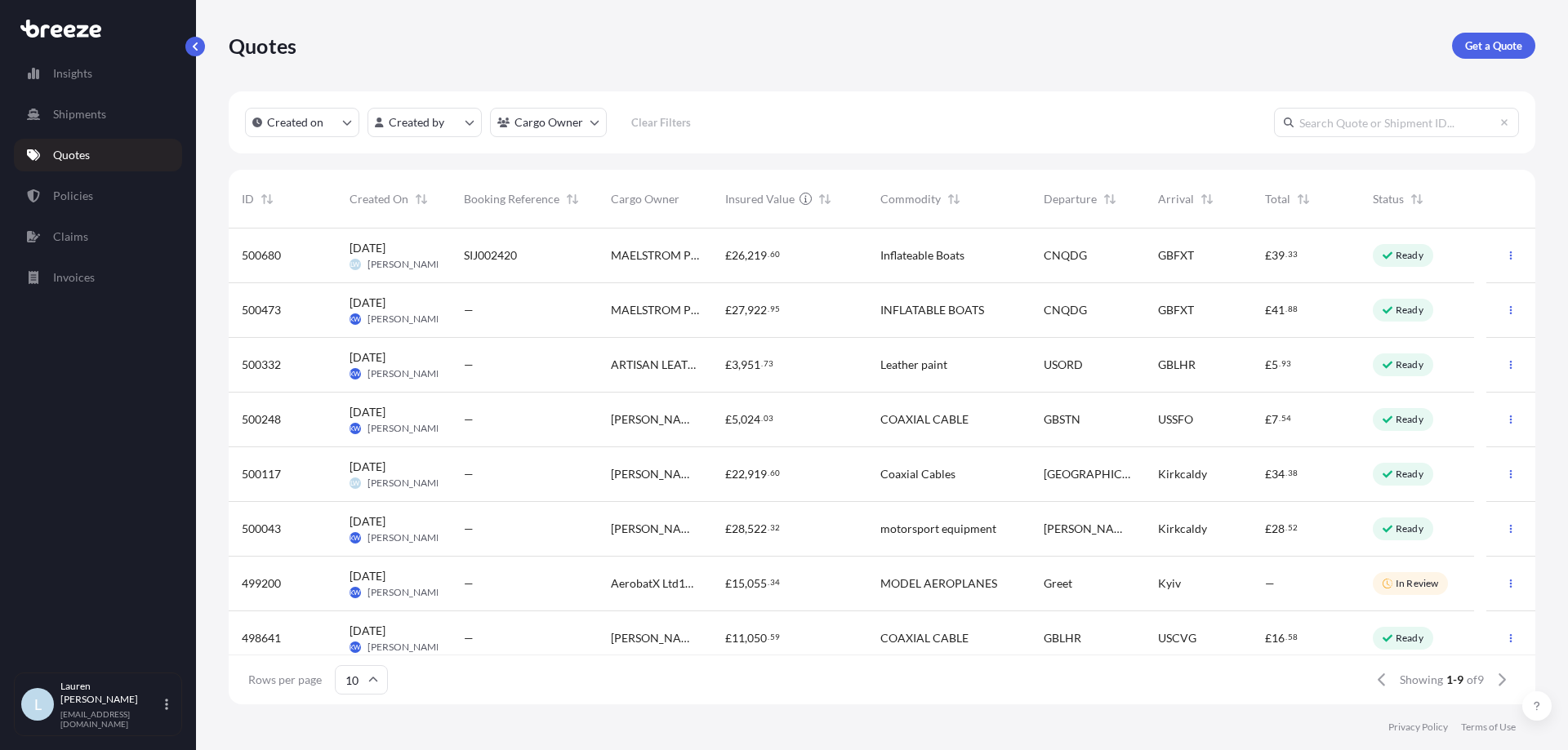
click at [575, 256] on div "SIJ002420" at bounding box center [524, 255] width 121 height 16
select select "Road"
select select "Sea"
select select "Road"
select select "1"
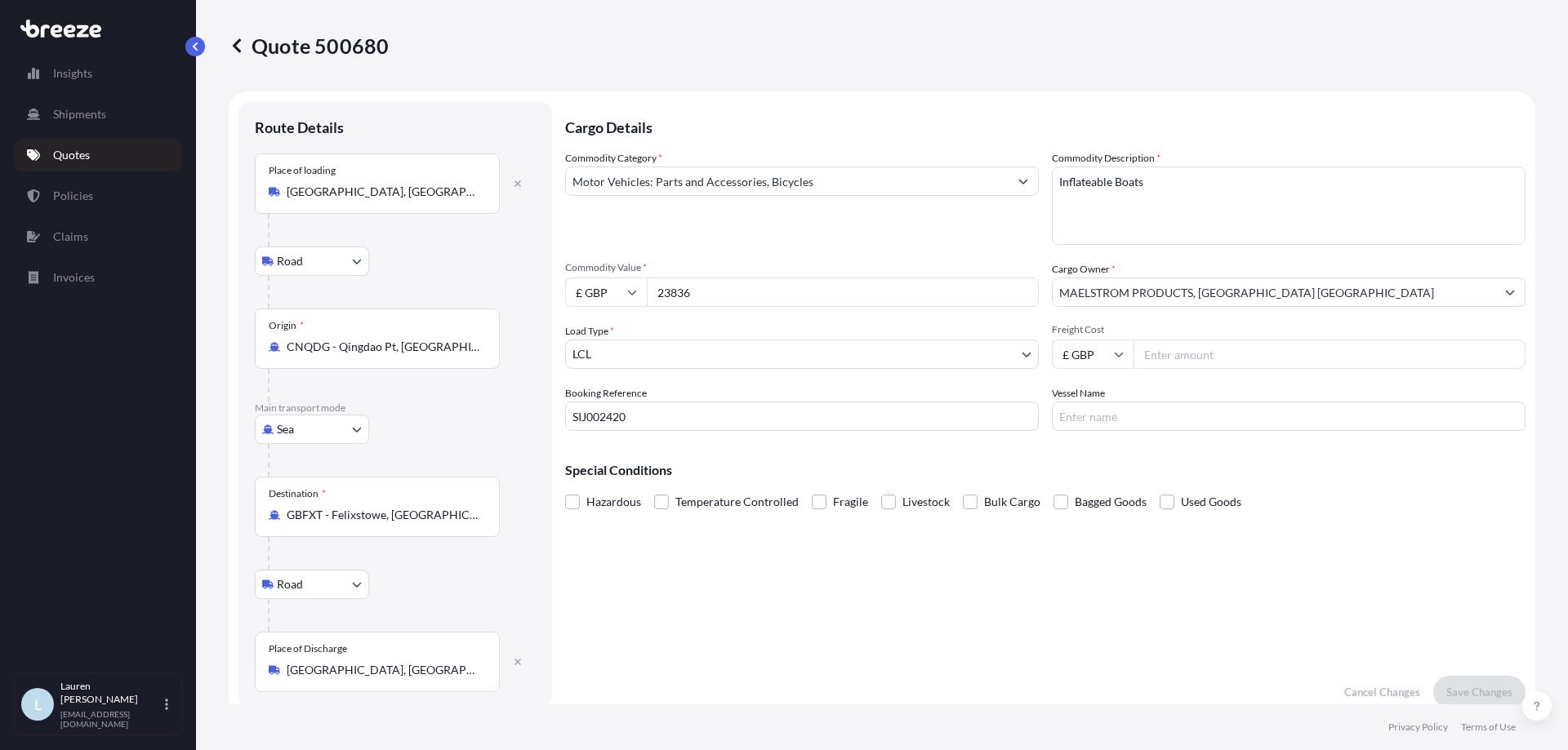
click at [1171, 352] on input "Freight Cost" at bounding box center [1330, 354] width 392 height 30
type input "1644.08"
click at [1446, 690] on p "Save Changes" at bounding box center [1479, 692] width 66 height 16
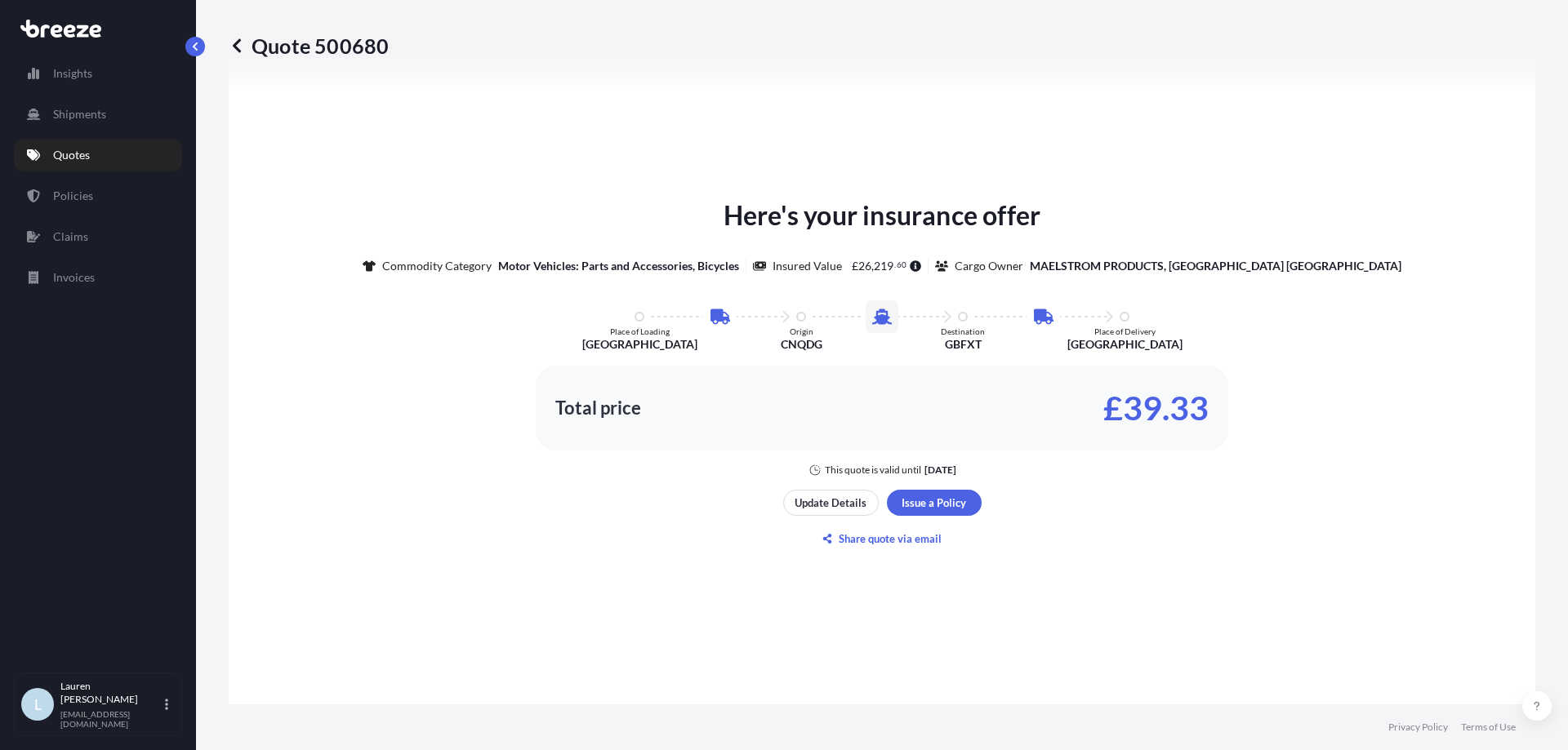
select select "Road"
select select "Sea"
select select "Road"
select select "1"
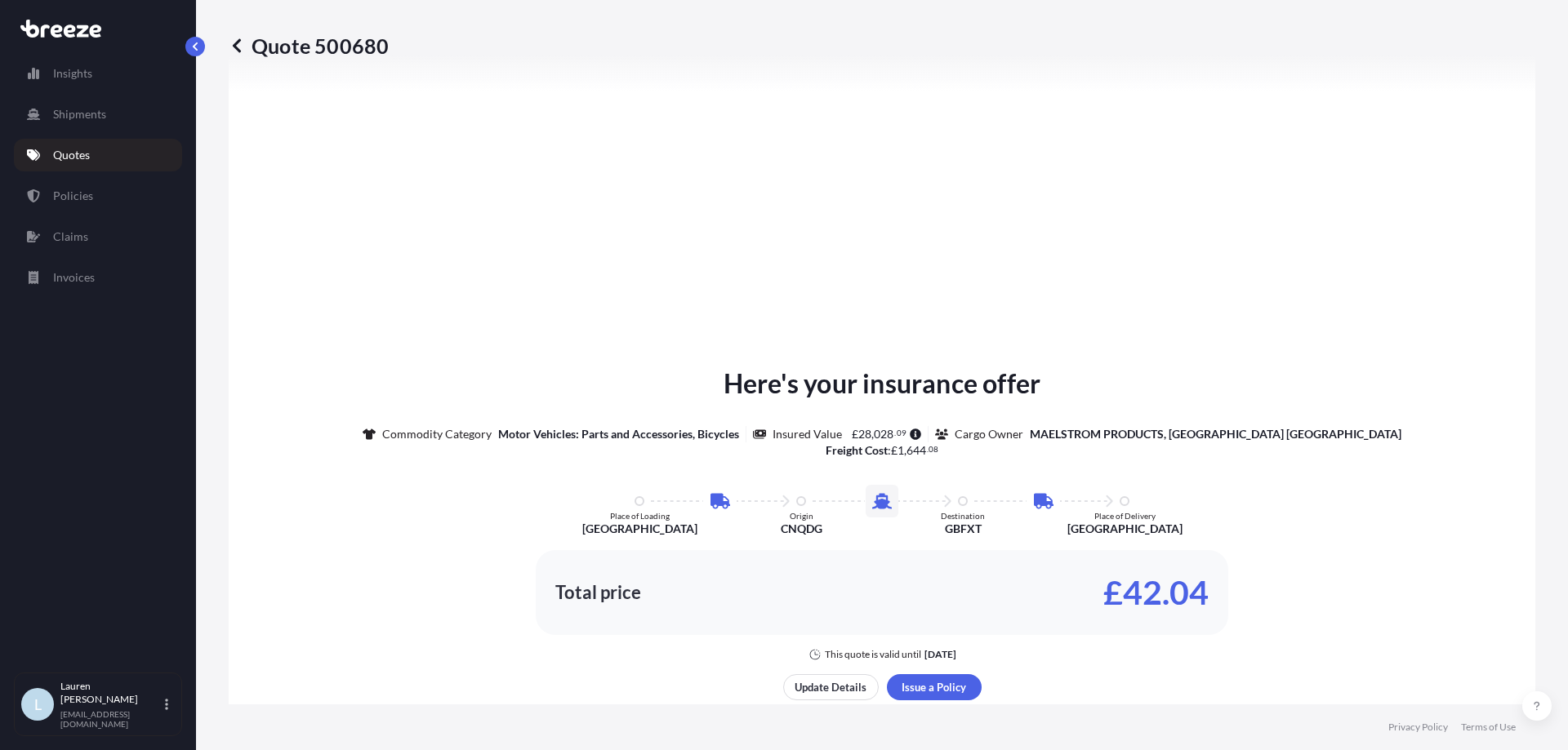
scroll to position [735, 0]
